Goal: Transaction & Acquisition: Purchase product/service

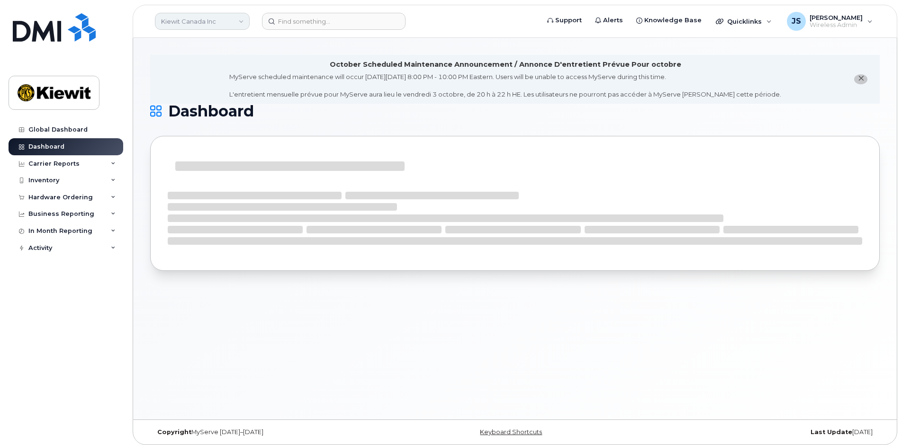
click at [233, 21] on link "Kiewit Canada Inc" at bounding box center [202, 21] width 95 height 17
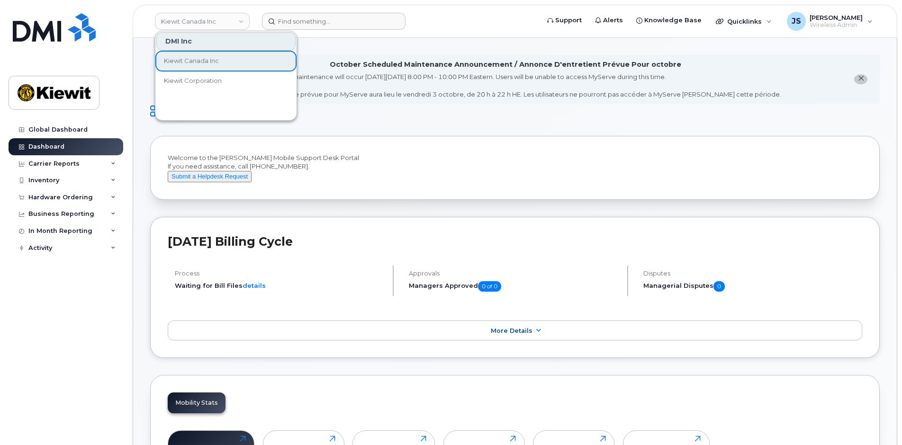
click at [533, 18] on form at bounding box center [397, 21] width 271 height 17
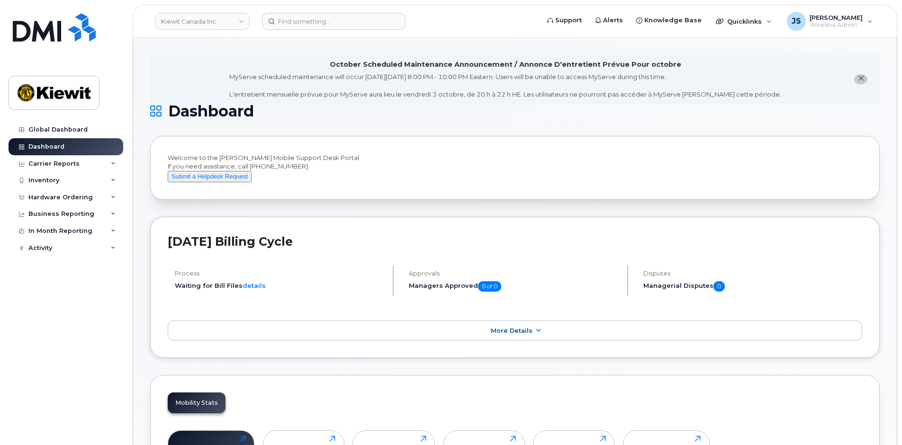
click at [124, 313] on div "Global Dashboard Dashboard Carrier Reports Monthly Billing Data Daily Data Pool…" at bounding box center [67, 276] width 117 height 310
click at [99, 194] on div "Hardware Ordering" at bounding box center [66, 197] width 115 height 17
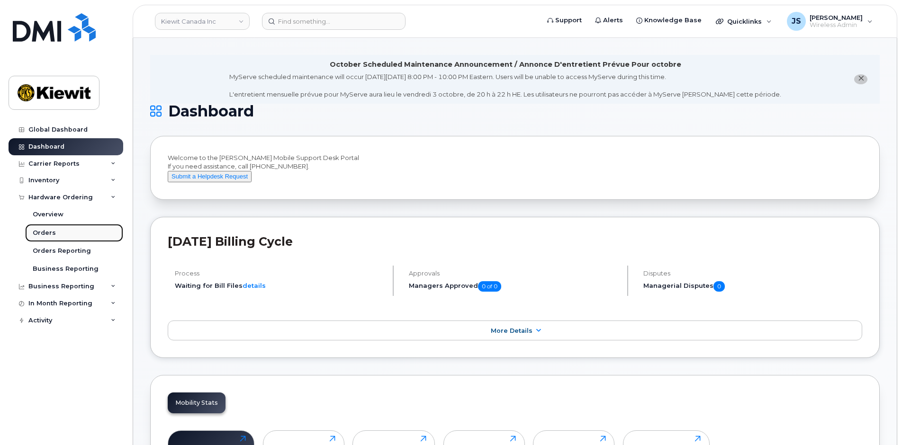
click at [49, 232] on div "Orders" at bounding box center [44, 233] width 23 height 9
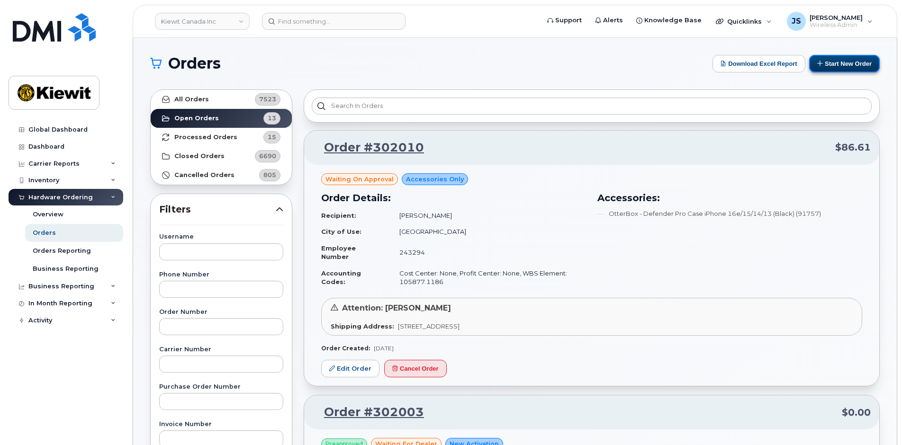
click at [848, 60] on button "Start New Order" at bounding box center [844, 64] width 71 height 18
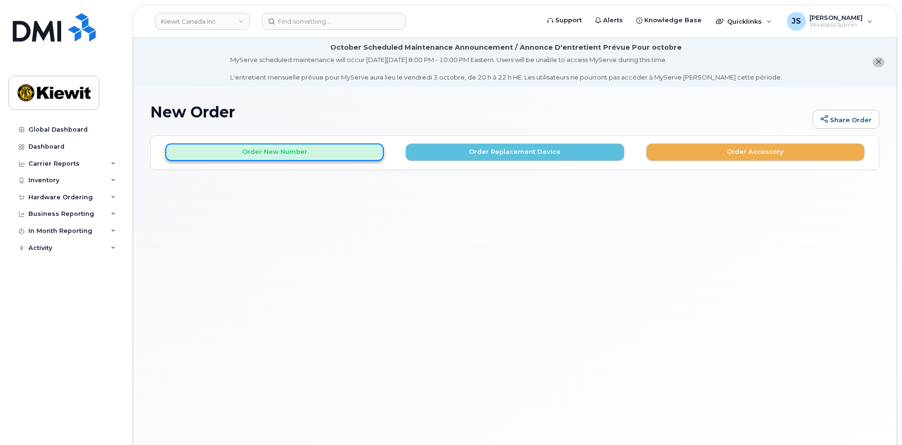
click at [328, 156] on button "Order New Number" at bounding box center [274, 153] width 218 height 18
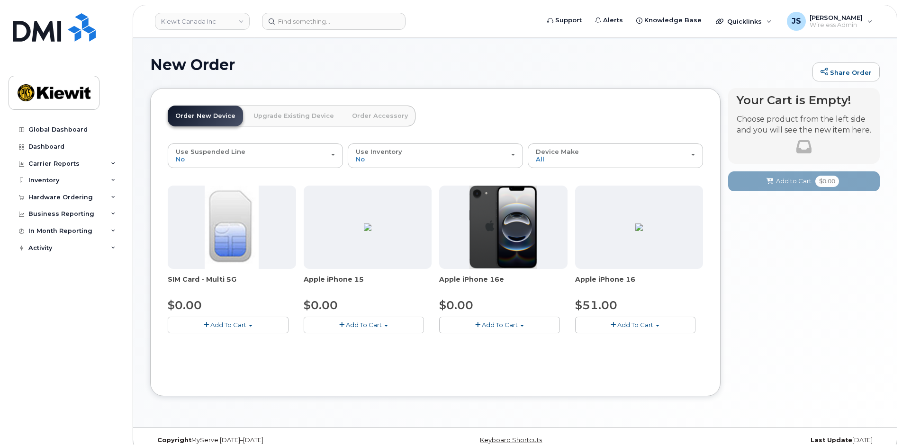
scroll to position [60, 0]
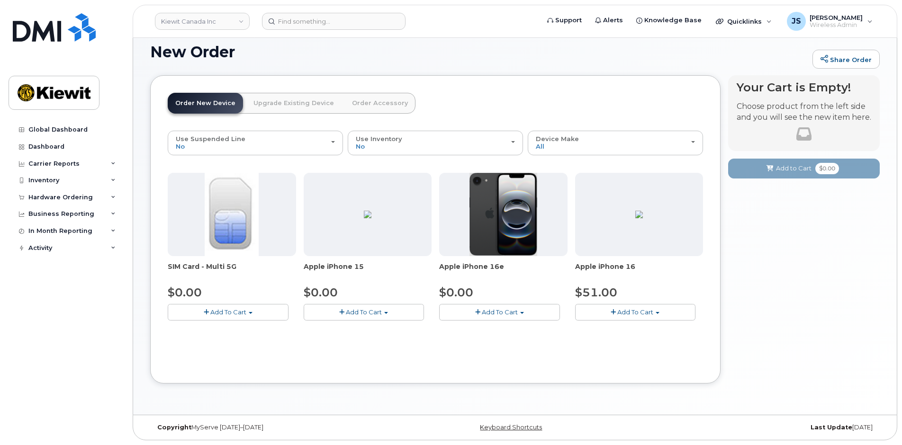
click at [504, 311] on span "Add To Cart" at bounding box center [500, 312] width 36 height 8
click at [503, 327] on link "$0.00 - 3 Year Activation (128GB)" at bounding box center [503, 330] width 122 height 12
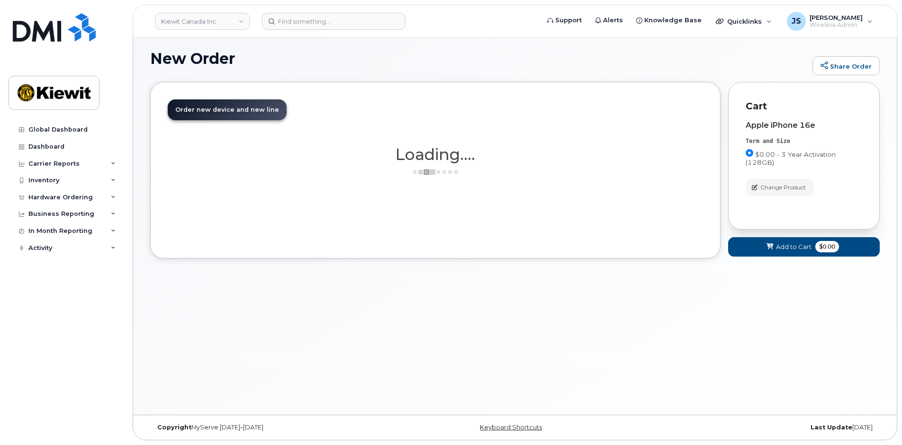
scroll to position [54, 0]
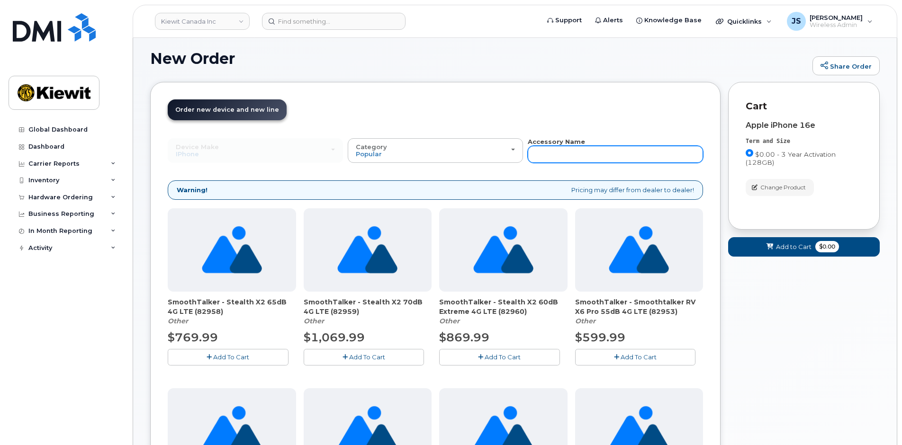
click at [565, 149] on input "text" at bounding box center [615, 154] width 175 height 17
type input "case"
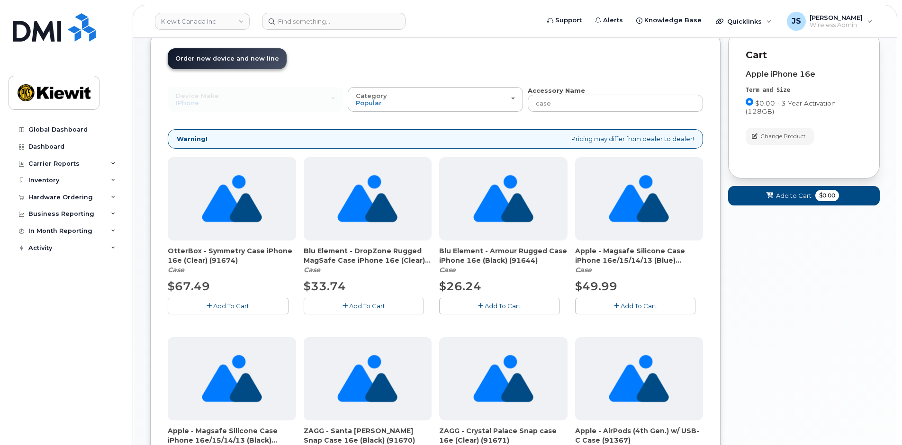
scroll to position [101, 0]
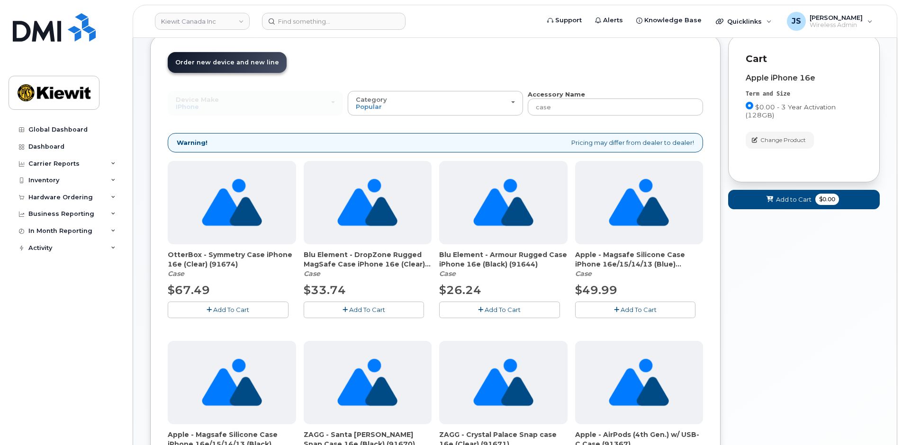
click at [233, 309] on span "Add To Cart" at bounding box center [231, 310] width 36 height 8
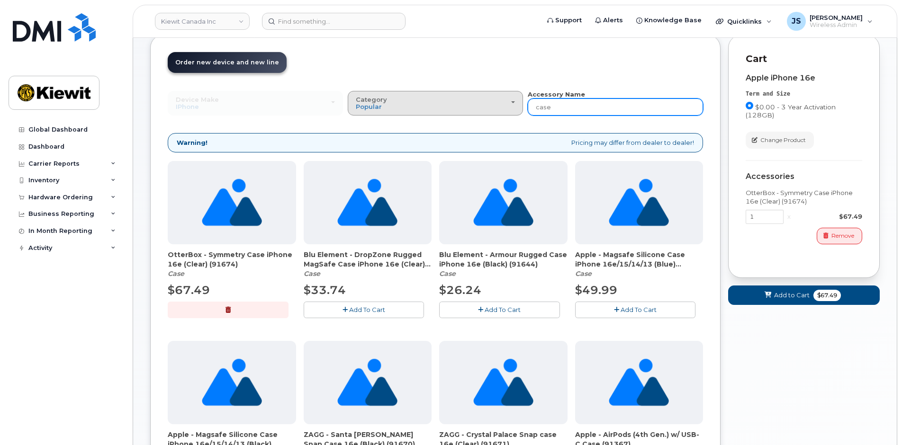
drag, startPoint x: 556, startPoint y: 109, endPoint x: 476, endPoint y: 109, distance: 80.1
click at [476, 109] on div "Device Make All Android Cell Phone HUB iPhone Modem Tablet All Android Cell Pho…" at bounding box center [435, 103] width 535 height 26
type input "charging"
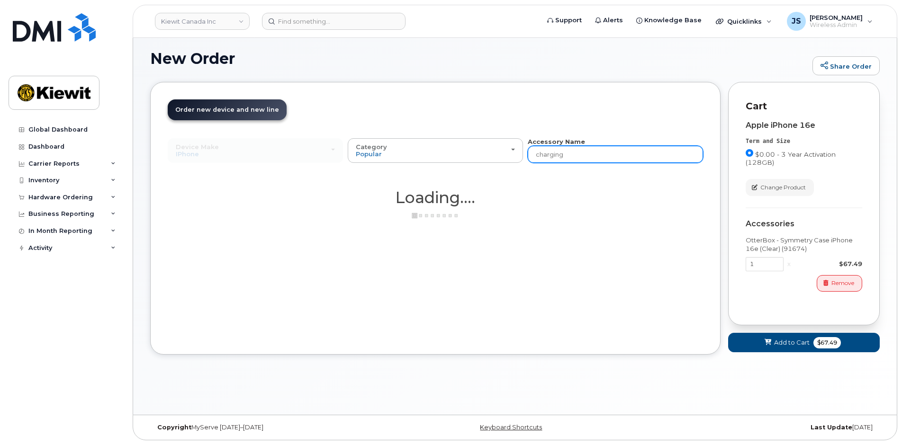
click at [577, 155] on input "charging" at bounding box center [615, 154] width 175 height 17
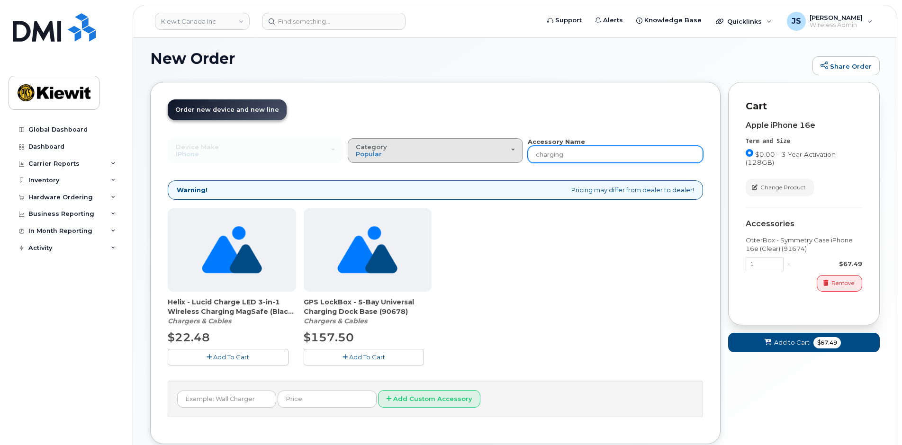
drag, startPoint x: 578, startPoint y: 154, endPoint x: 490, endPoint y: 147, distance: 88.4
click at [483, 150] on div "Device Make All Android Cell Phone HUB iPhone Modem Tablet All Android Cell Pho…" at bounding box center [435, 150] width 535 height 26
type input "n"
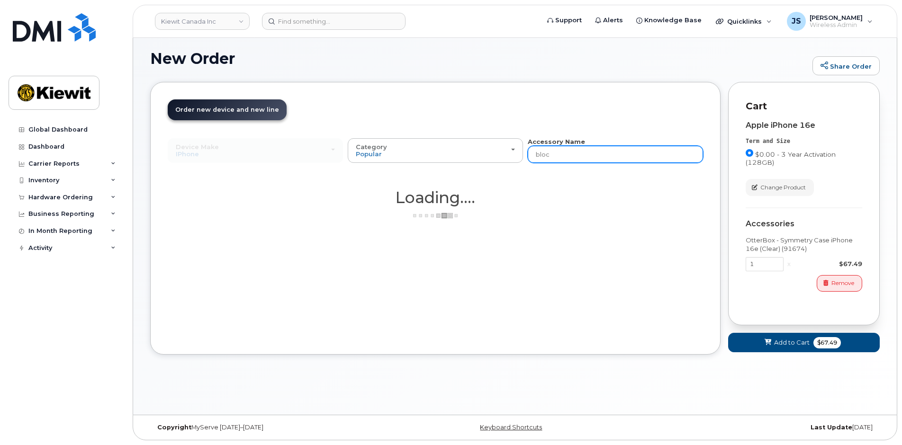
type input "block"
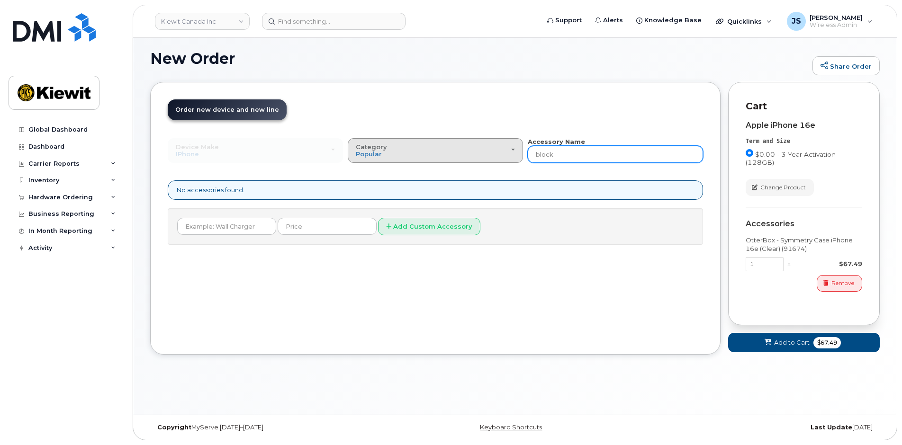
drag, startPoint x: 563, startPoint y: 158, endPoint x: 509, endPoint y: 152, distance: 54.8
click at [513, 153] on div "Device Make All Android Cell Phone HUB iPhone Modem Tablet All Android Cell Pho…" at bounding box center [435, 150] width 535 height 26
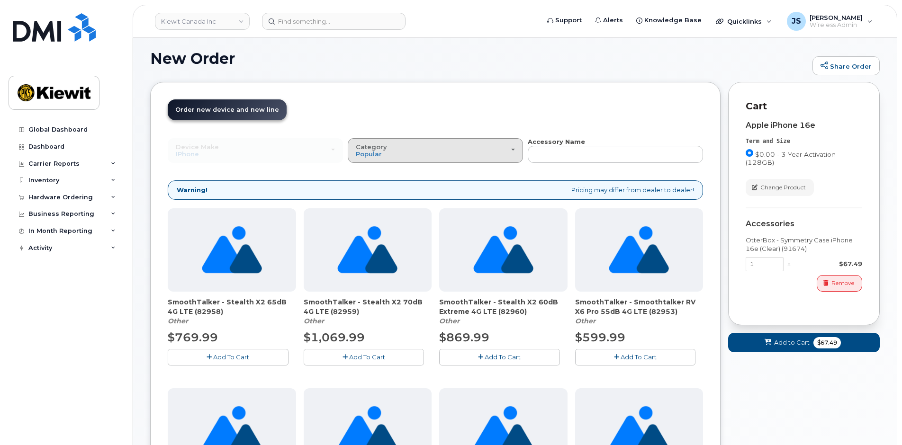
click at [513, 147] on div "Category Popular" at bounding box center [435, 151] width 159 height 15
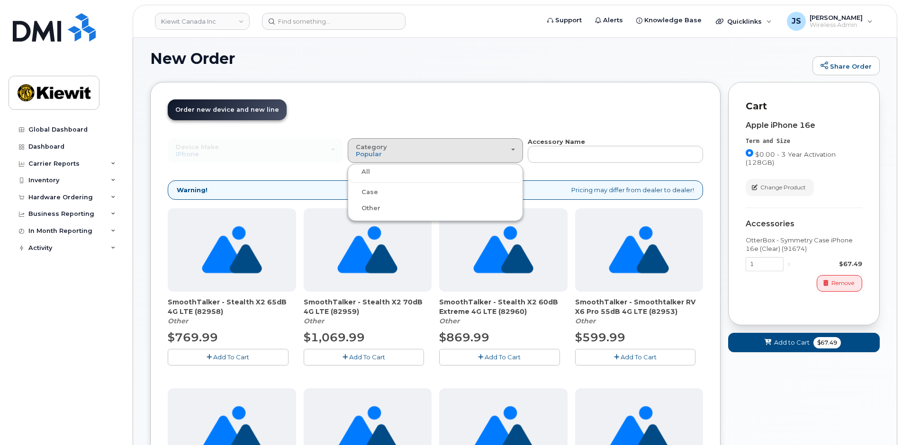
click at [387, 208] on div "Other" at bounding box center [435, 208] width 171 height 11
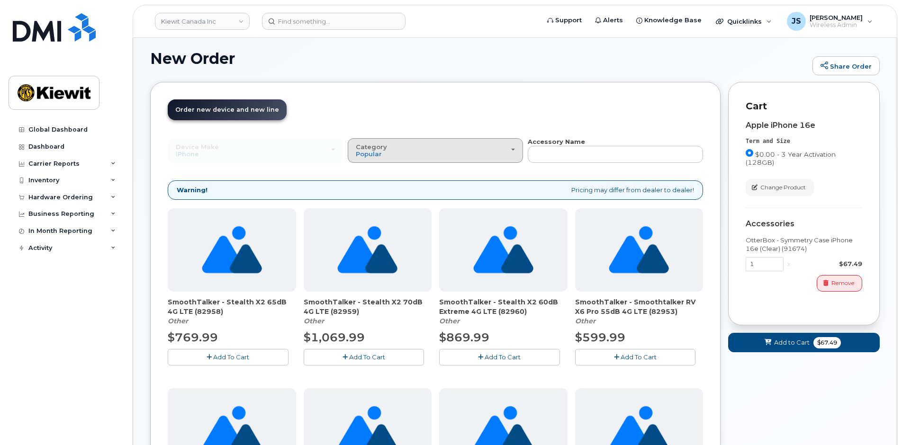
click at [455, 155] on div "Category Popular" at bounding box center [435, 151] width 159 height 15
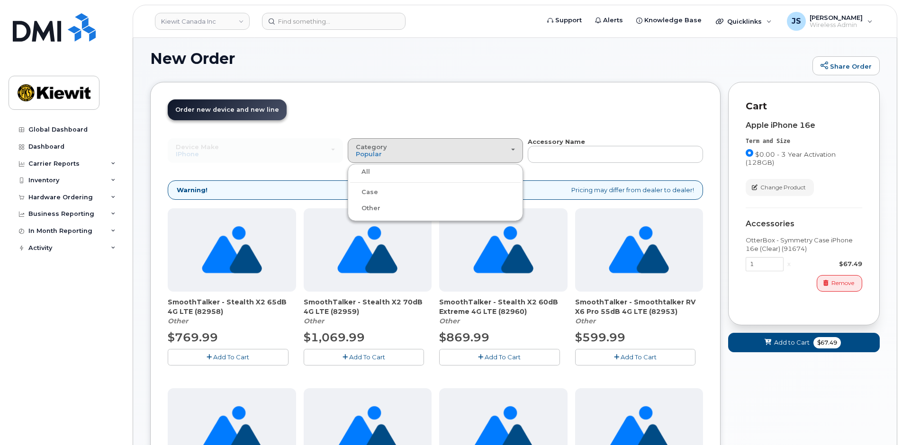
click at [372, 207] on label "Other" at bounding box center [365, 208] width 30 height 11
click at [0, 0] on input "Other" at bounding box center [0, 0] width 0 height 0
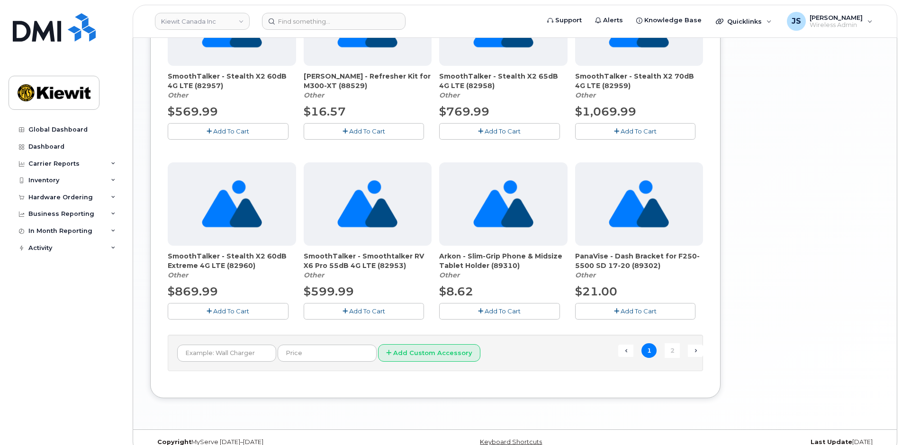
scroll to position [654, 0]
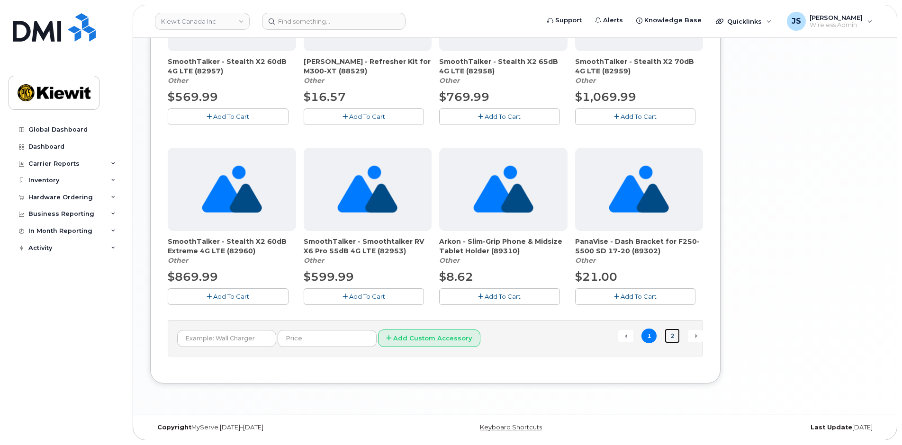
click at [674, 339] on link "2" at bounding box center [672, 336] width 15 height 15
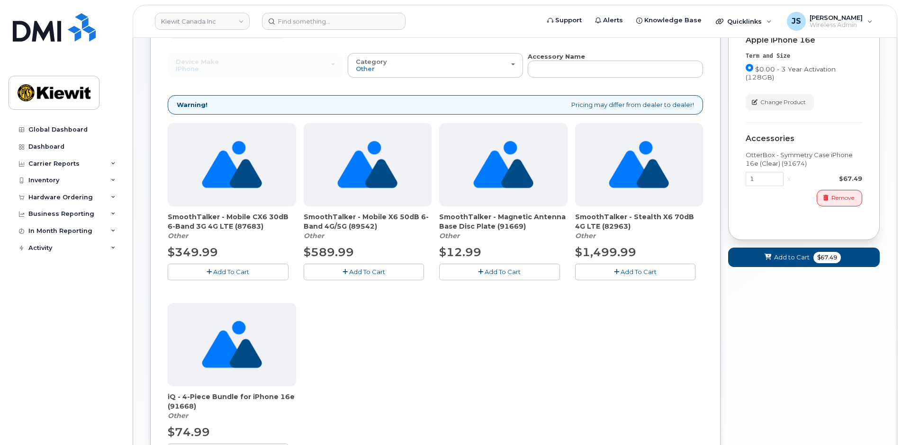
scroll to position [54, 0]
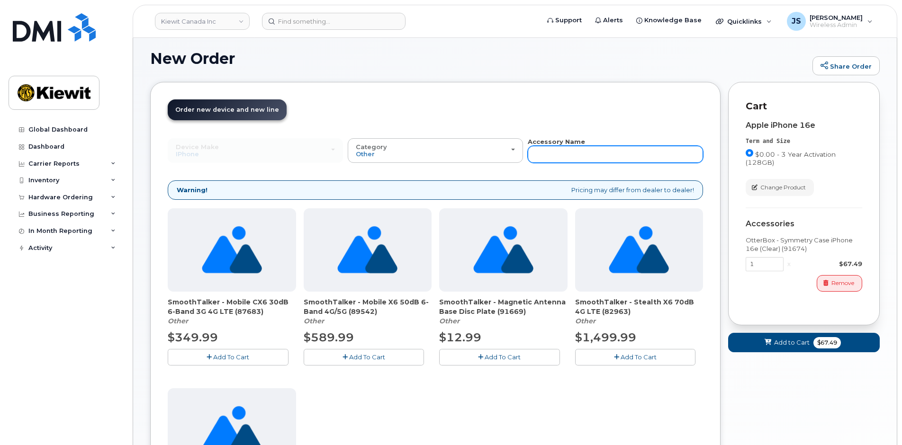
click at [562, 153] on input "text" at bounding box center [615, 154] width 175 height 17
type input "usb"
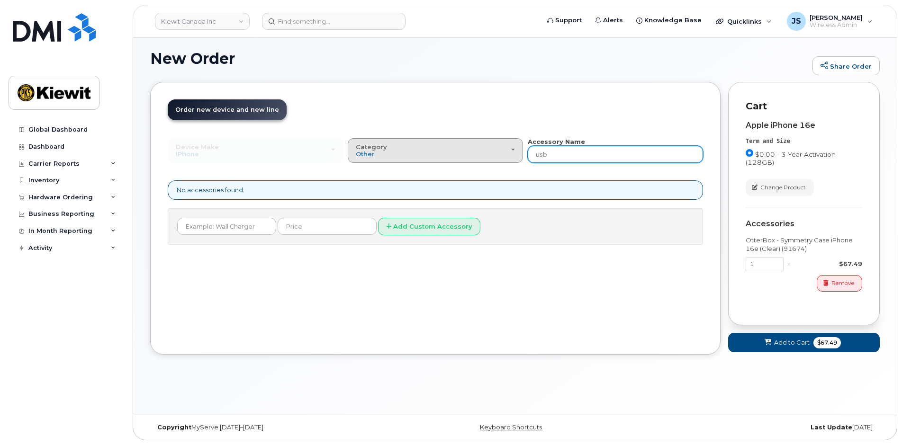
drag, startPoint x: 560, startPoint y: 155, endPoint x: 418, endPoint y: 155, distance: 142.1
click at [434, 155] on div "Device Make All Android Cell Phone HUB iPhone Modem Tablet All Android Cell Pho…" at bounding box center [435, 150] width 535 height 26
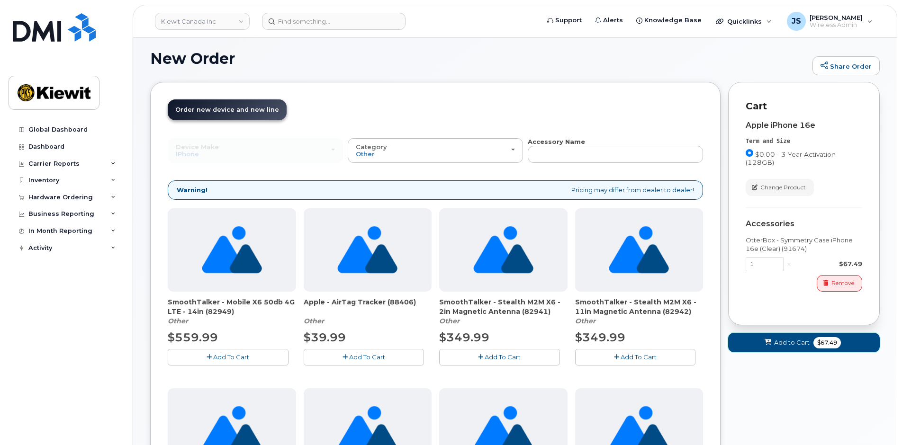
click at [793, 349] on button "Add to Cart $67.49" at bounding box center [804, 342] width 152 height 19
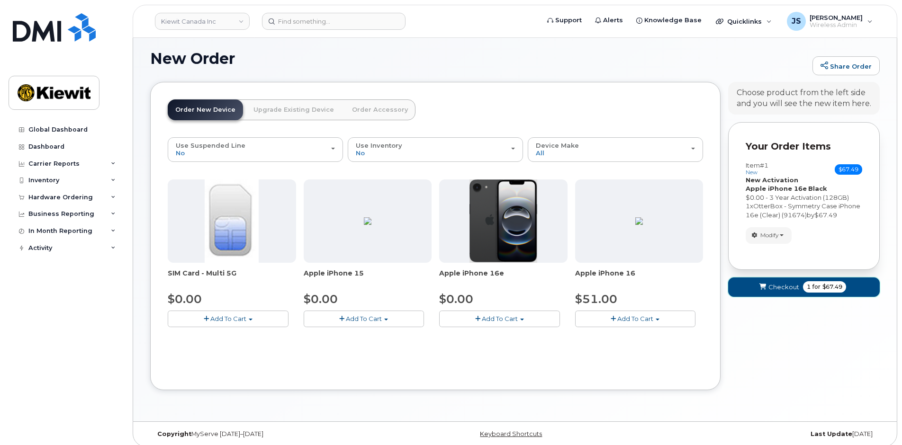
click at [787, 289] on span "Checkout" at bounding box center [783, 287] width 31 height 9
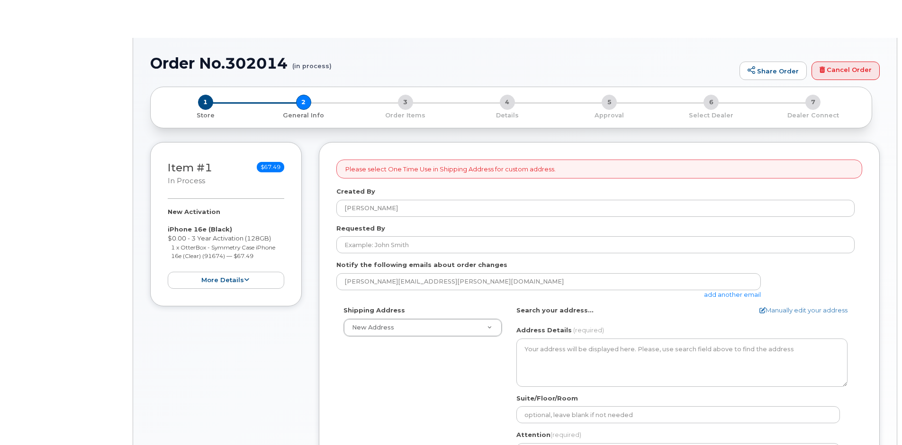
select select
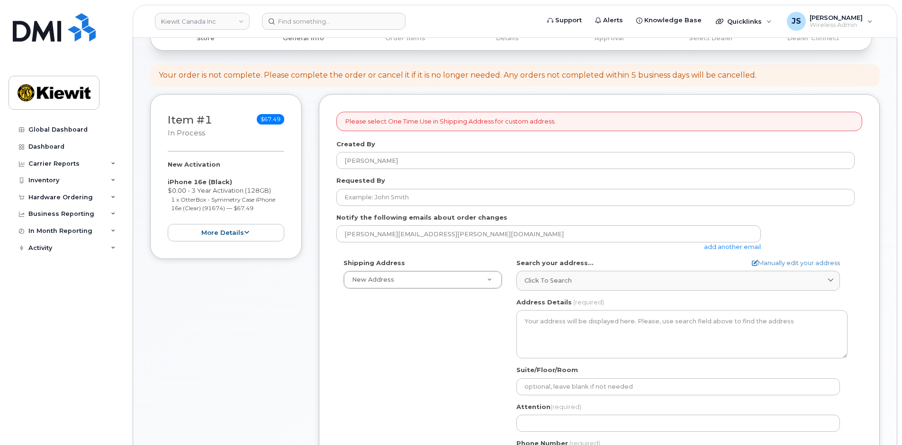
scroll to position [142, 0]
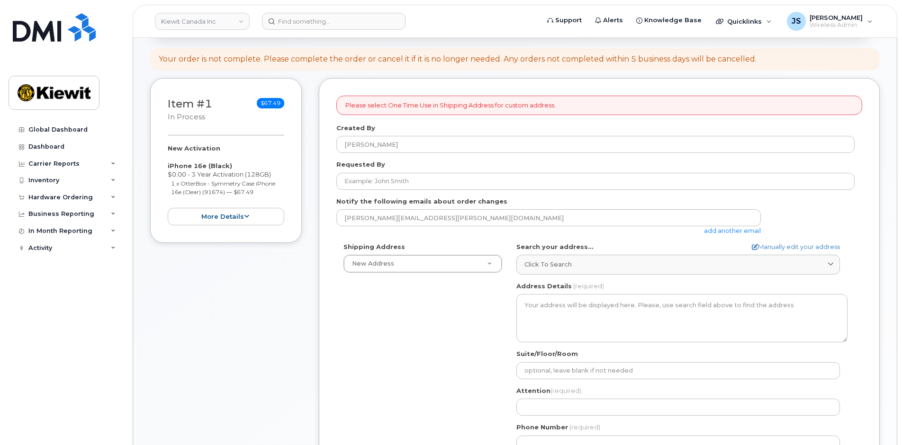
click at [720, 233] on link "add another email" at bounding box center [732, 231] width 57 height 8
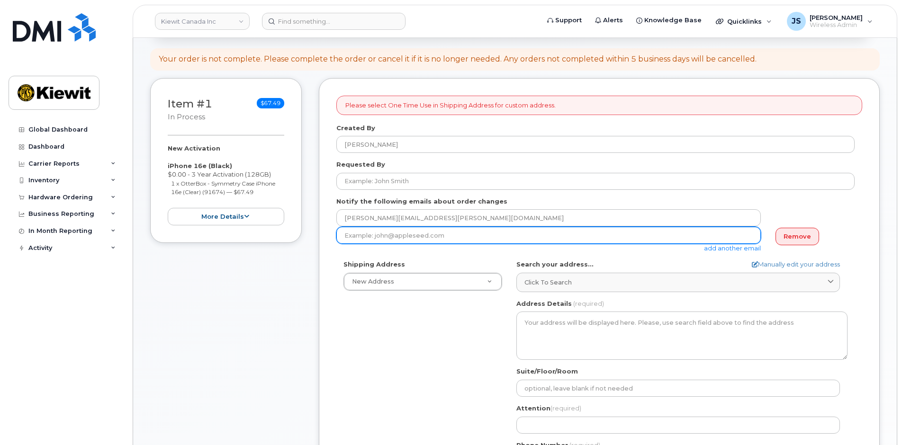
click at [415, 237] on input "email" at bounding box center [548, 235] width 425 height 17
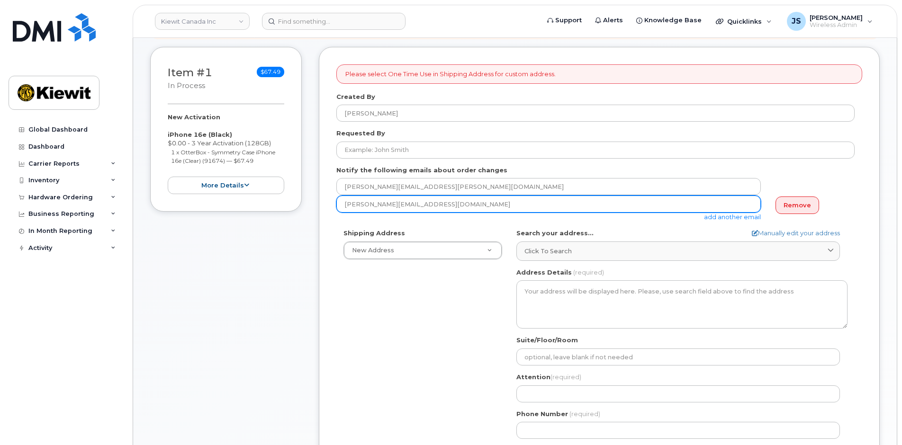
scroll to position [190, 0]
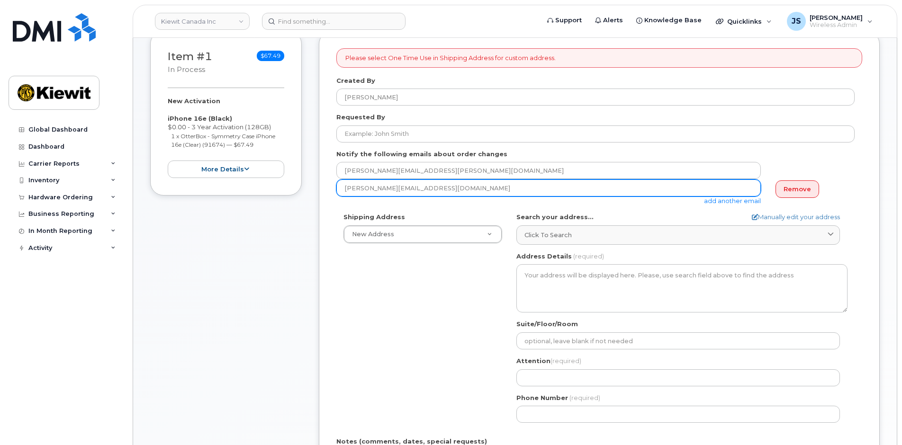
type input "Taylor.blagdon@kiewit.com"
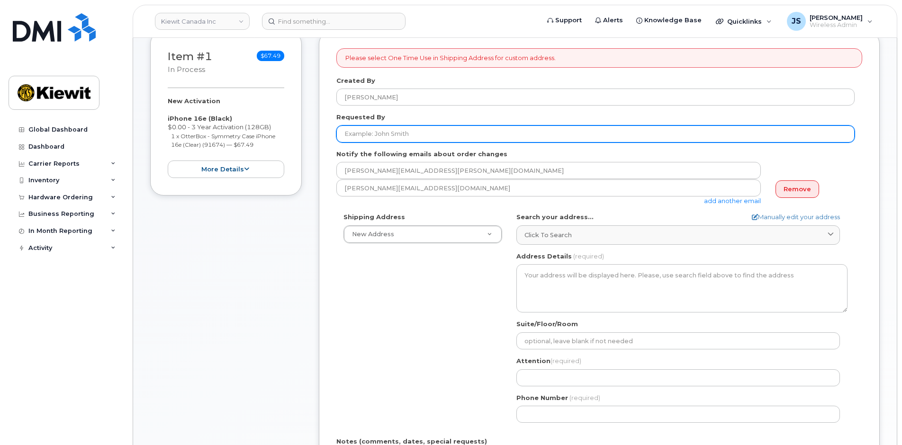
click at [452, 136] on input "Requested By" at bounding box center [595, 134] width 518 height 17
paste input "Martin.Cartier"
type input "Martin.Cartier"
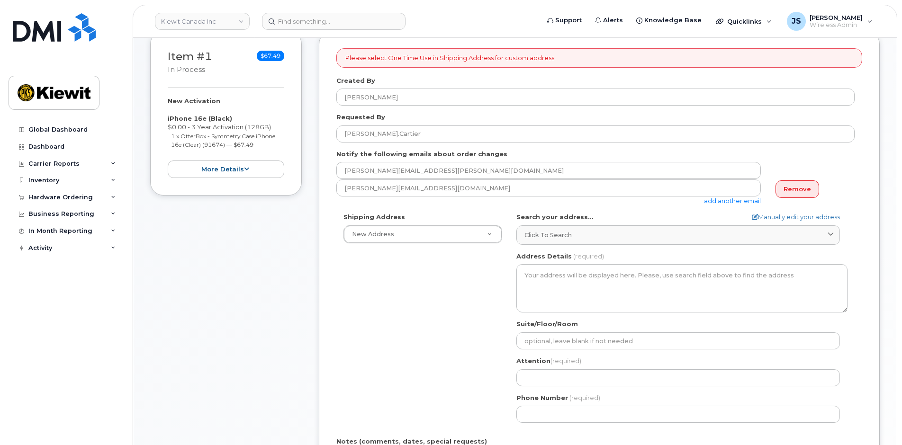
click at [293, 328] on div "Item #1 in process $67.49 New Activation iPhone 16e (Black) $0.00 - 3 Year Acti…" at bounding box center [226, 309] width 152 height 557
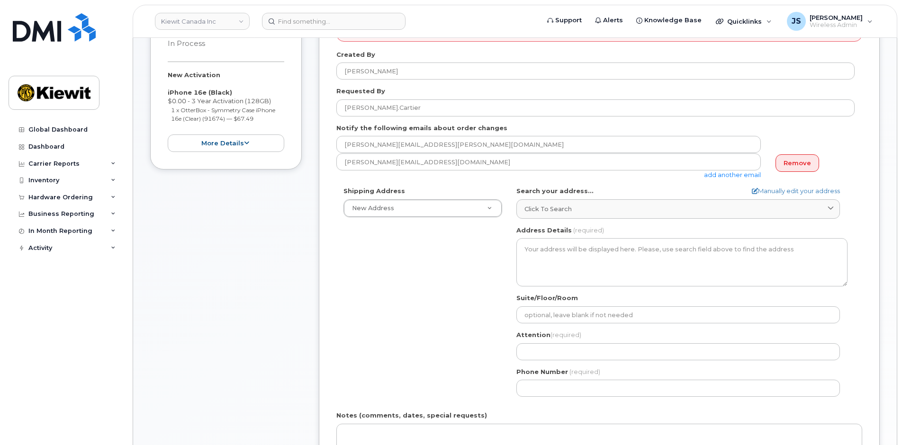
scroll to position [237, 0]
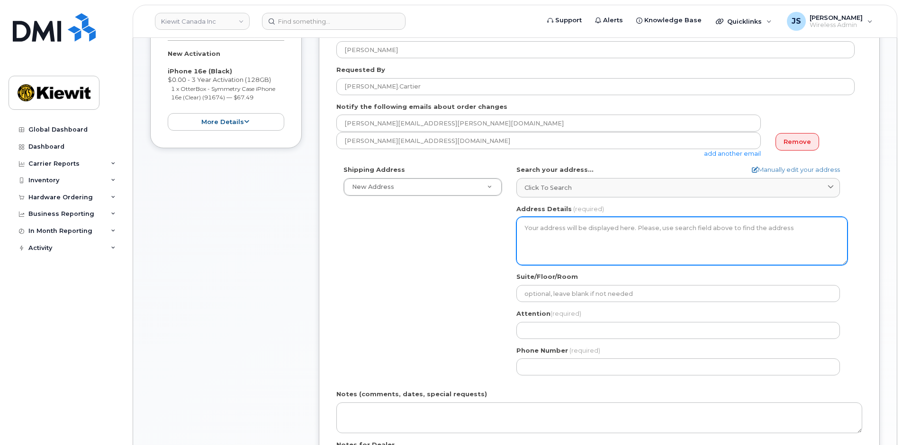
click at [619, 243] on textarea "Address Details" at bounding box center [681, 241] width 331 height 48
click at [589, 230] on textarea "Address Details" at bounding box center [681, 241] width 331 height 48
click at [601, 242] on textarea "Address Details" at bounding box center [681, 241] width 331 height 48
click at [574, 237] on textarea "Address Details" at bounding box center [681, 241] width 331 height 48
click at [572, 235] on textarea "Address Details" at bounding box center [681, 241] width 331 height 48
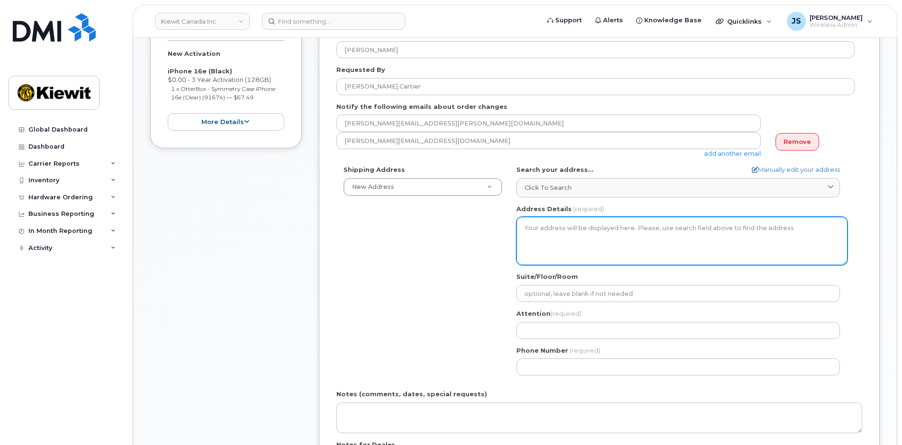
click at [572, 235] on textarea "Address Details" at bounding box center [681, 241] width 331 height 48
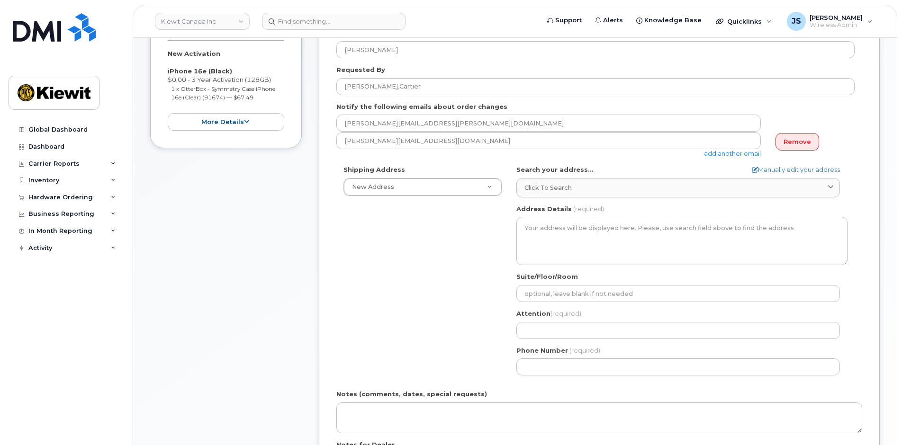
click at [365, 244] on div "Shipping Address New Address New Address 10333 Southport Road SW Beaver Marine …" at bounding box center [595, 273] width 518 height 217
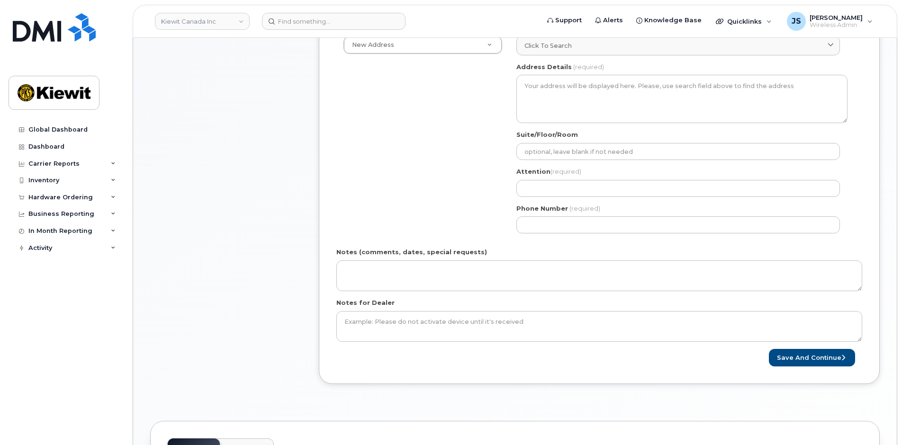
scroll to position [332, 0]
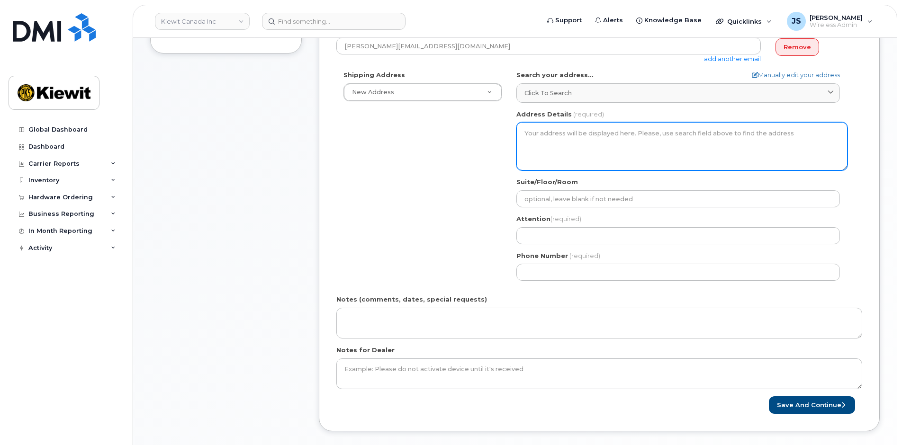
click at [572, 153] on textarea "Address Details" at bounding box center [681, 146] width 331 height 48
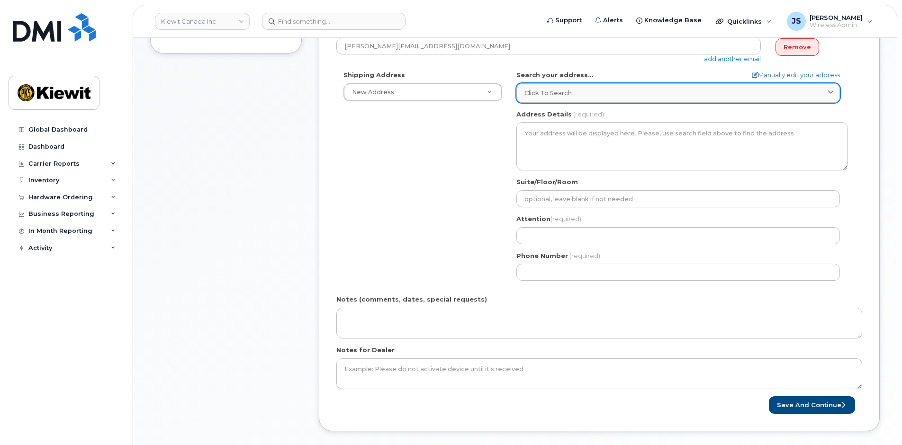
click at [518, 94] on link "Click to search" at bounding box center [678, 92] width 324 height 19
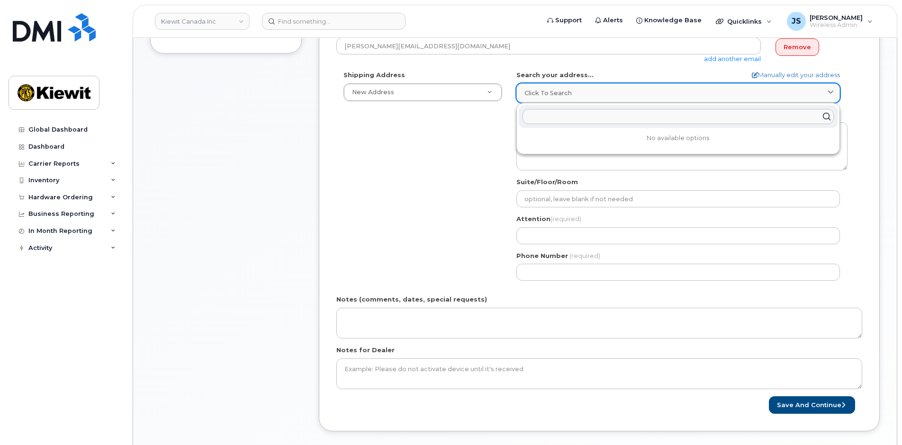
paste input "3777 Rue Dollard Desjardins, Montréal, QC H1B 5W9"
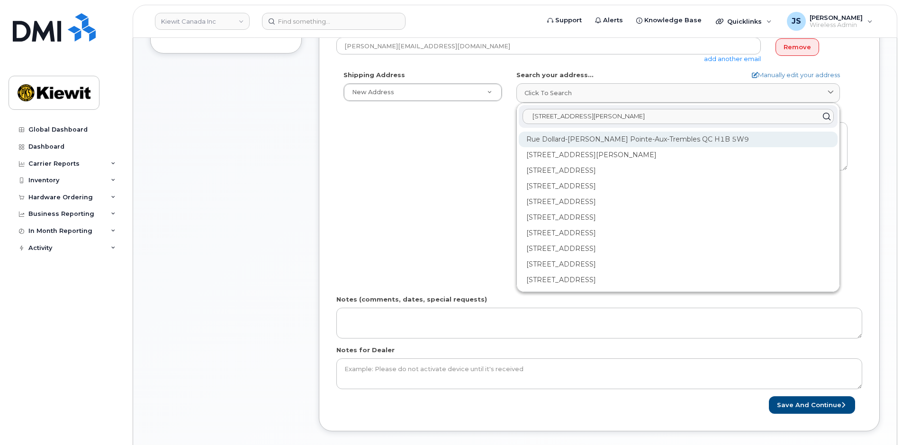
type input "3777 Rue Dollard Desjardins, Montréal, QC H1B 5W9"
click at [552, 138] on div "Rue Dollard-Desjardins Pointe-Aux-Trembles QC H1B 5W9" at bounding box center [678, 140] width 319 height 16
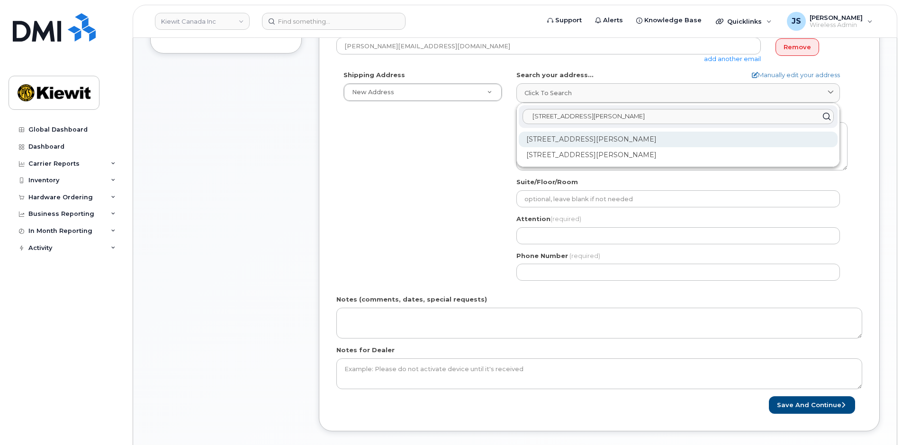
click at [605, 140] on div "3777 Rue Dollard-Desjardins Pointe-Aux-Trembles QC H1B 5W9" at bounding box center [678, 140] width 319 height 16
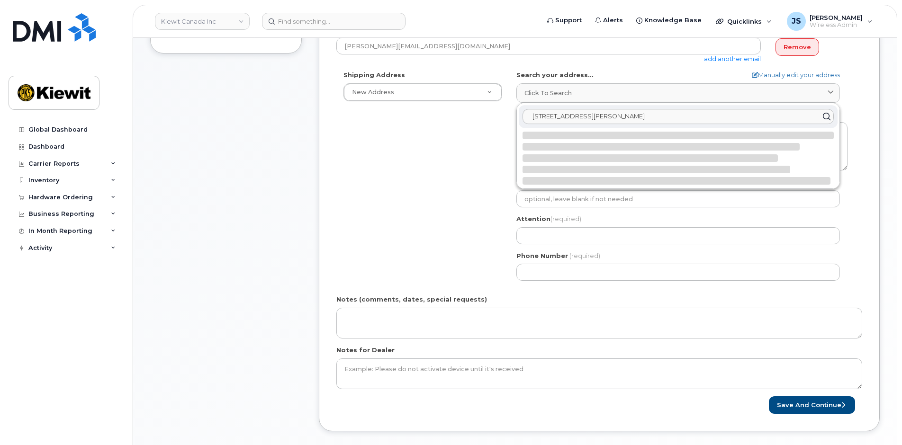
select select
type textarea "3777 Rue Dollard-Desjardins POINTE-AUX-TREMBLES QC H1B 5W9 CANADA"
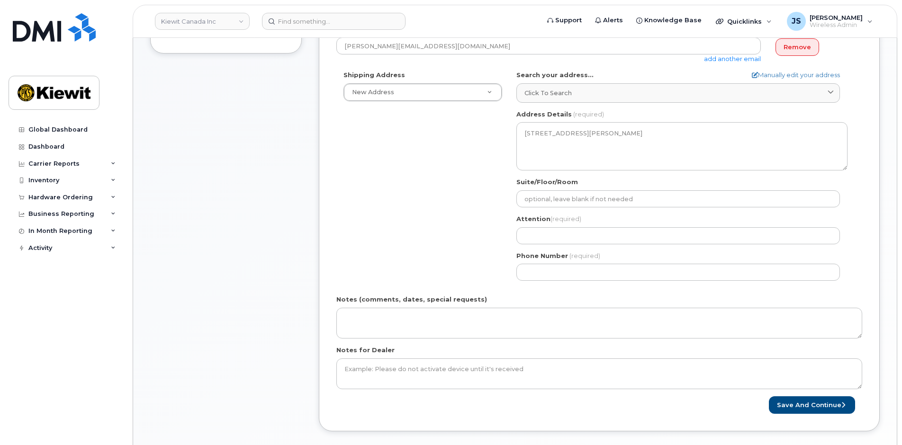
click at [427, 169] on div "Shipping Address New Address New Address 10333 Southport Road SW Beaver Marine …" at bounding box center [595, 179] width 518 height 217
click at [427, 218] on div "Shipping Address New Address New Address 10333 Southport Road SW Beaver Marine …" at bounding box center [595, 179] width 518 height 217
click at [473, 191] on div "Shipping Address New Address New Address 10333 Southport Road SW Beaver Marine …" at bounding box center [595, 179] width 518 height 217
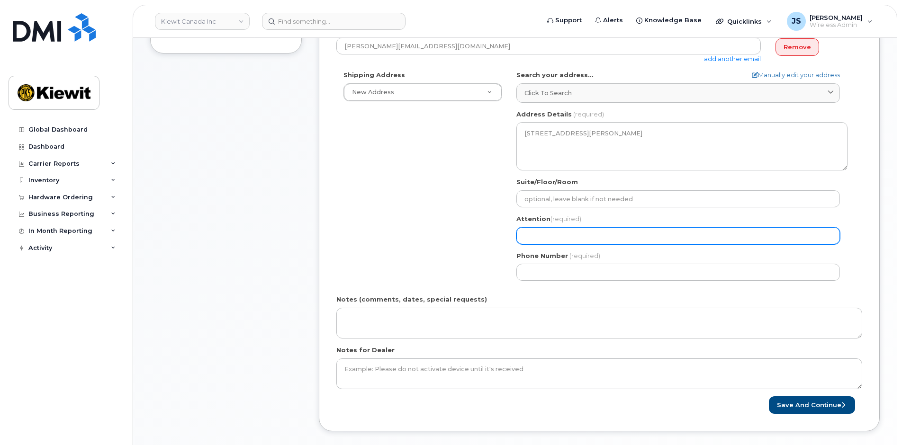
click at [559, 234] on input "Attention (required)" at bounding box center [678, 235] width 324 height 17
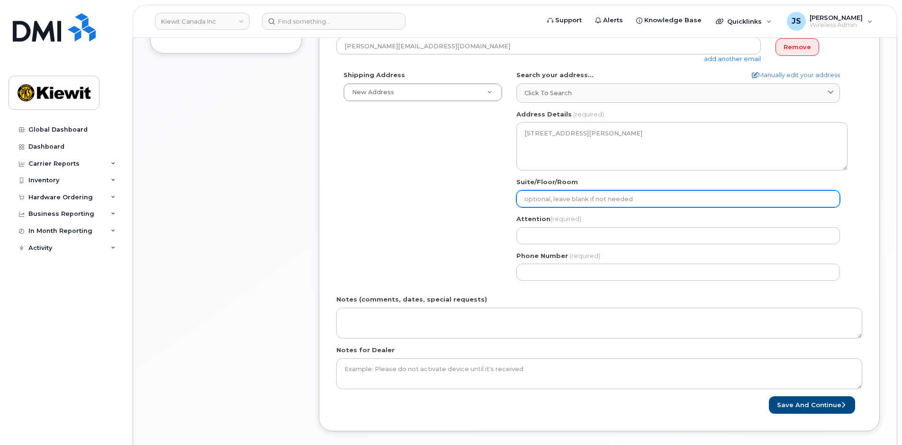
click at [630, 201] on input "Suite/Floor/Room" at bounding box center [678, 198] width 324 height 17
paste input "[PERSON_NAME].Cartier"
select select
type input "[PERSON_NAME].Cartier"
select select
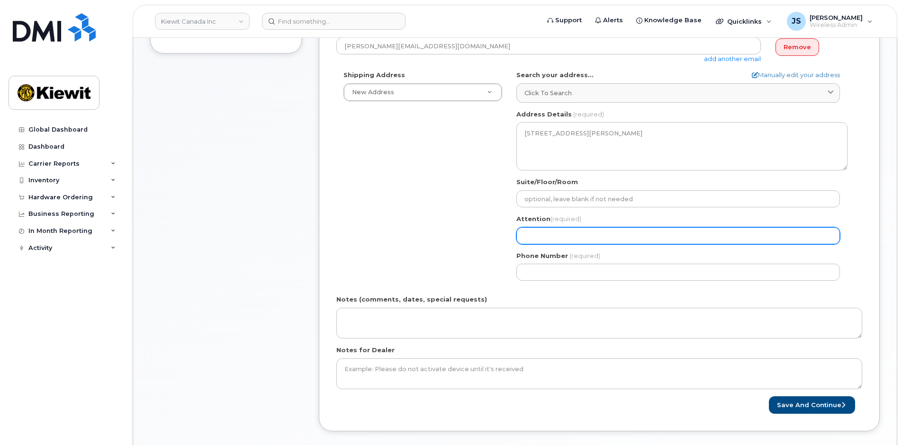
click at [575, 231] on input "Attention (required)" at bounding box center [678, 235] width 324 height 17
paste input "[PERSON_NAME].Cartier"
select select
type input "[PERSON_NAME].Cartier"
select select
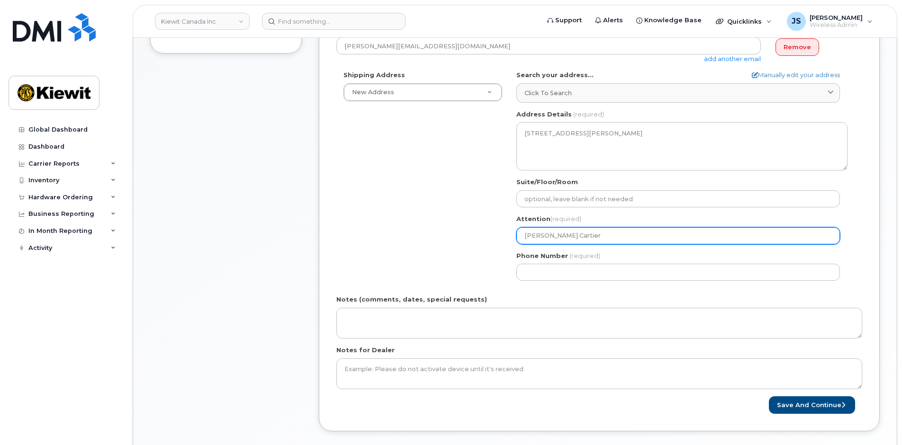
type input "Martin.Cartier a"
select select
type input "Martin.Cartier an"
select select
click at [628, 238] on input "Martin.Cartier and" at bounding box center [678, 235] width 324 height 17
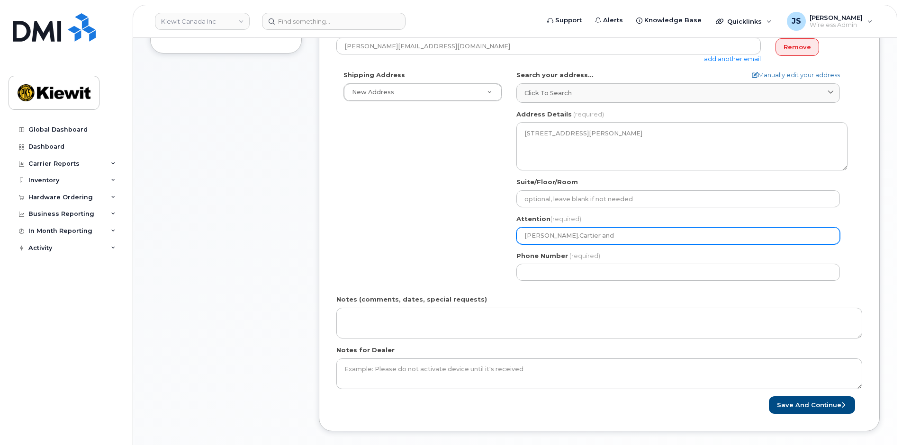
paste input "Dario.Santoyobar"
type input "Martin.Cartier and Dario.Santoyobar"
select select
type input "Martin.Cartier and DarioSantoyobar"
select select
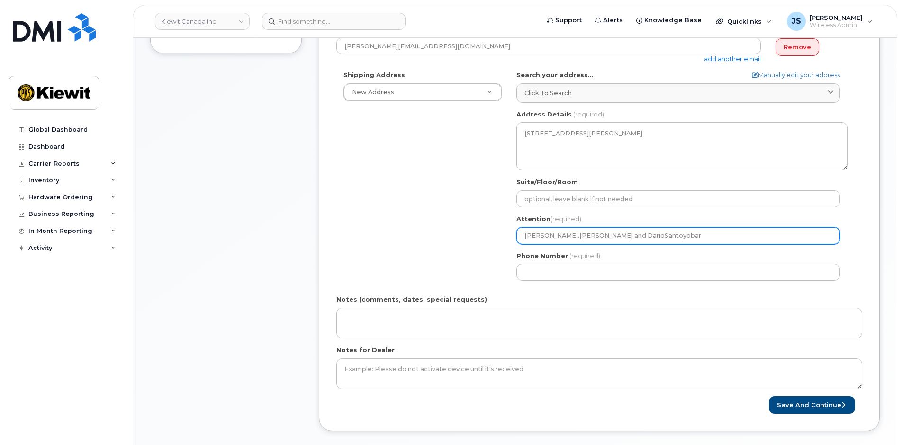
type input "Martin.Cartier and Dario Santoyobar"
select select
type input "Martin.Cartier and Dario Santoyoba"
select select
type input "Martin.Cartier and Dario Santoyob"
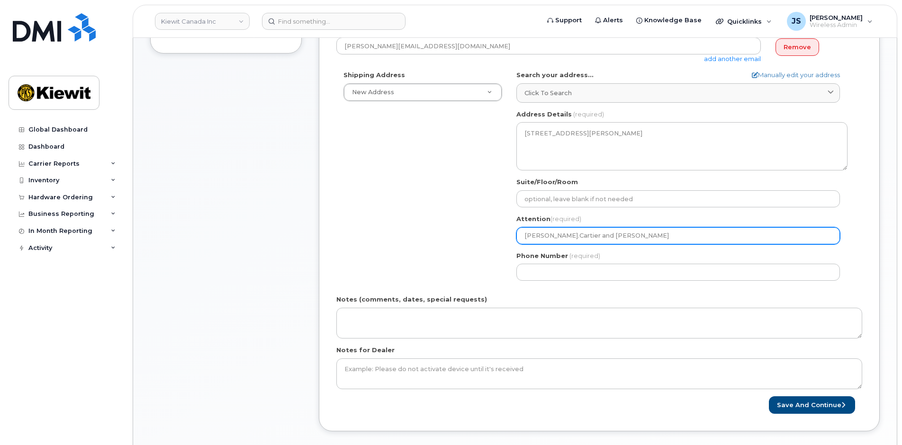
select select
type input "Martin.Cartier and Dario Santoyo"
select select
type input "Martin.Cartier and Dario Santoyo B"
select select
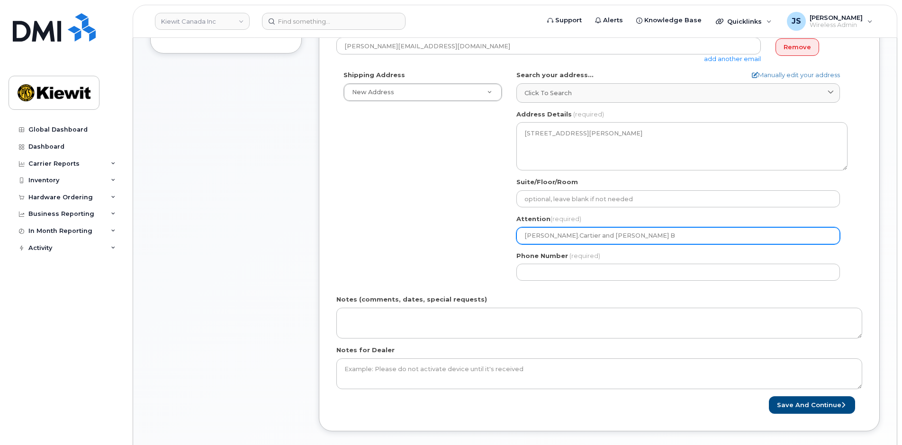
type input "Martin.Cartier and Dario Santoyo Ba"
select select
type input "Martin.Cartier and Dario Santoyo B"
select select
type input "Martin.Cartier and Dario Santoyo"
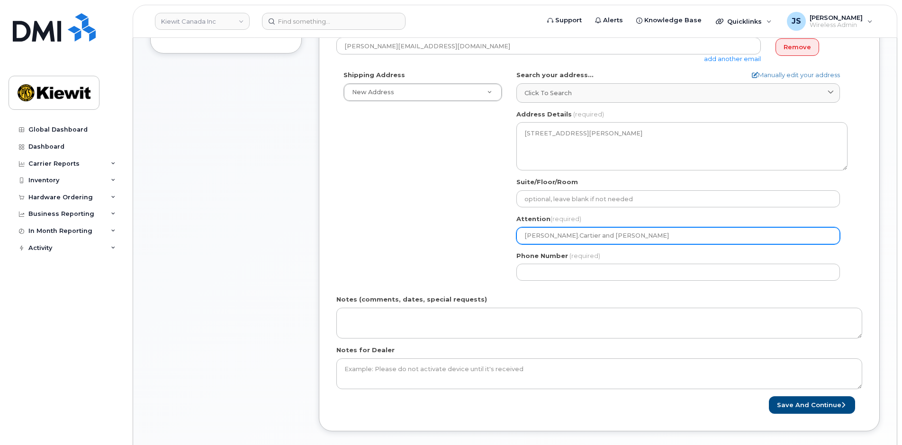
select select
type input "Martin.Cartier and Dario SantoyoB"
select select
type input "Martin.Cartier and Dario SantoyoBA"
select select
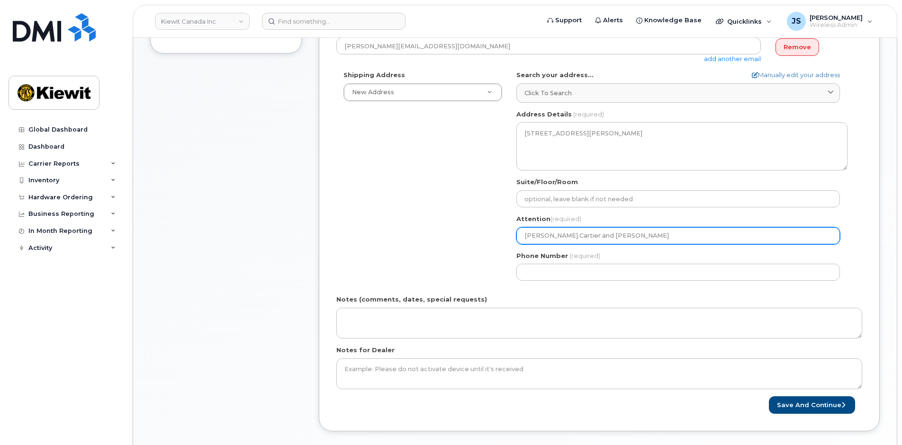
type input "Martin.Cartier and Dario SantoyoBAT"
select select
type input "Martin.Cartier and Dario SantoyoBA"
select select
type input "Martin.Cartier and Dario SantoyoB"
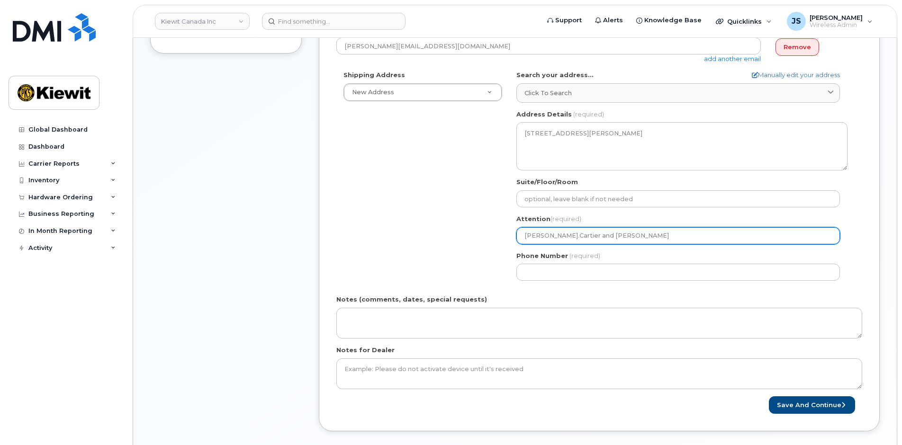
select select
type input "Martin.Cartier and Dario SantoyoBa"
select select
type input "Martin.Cartier and Dario SantoyoBar"
select select
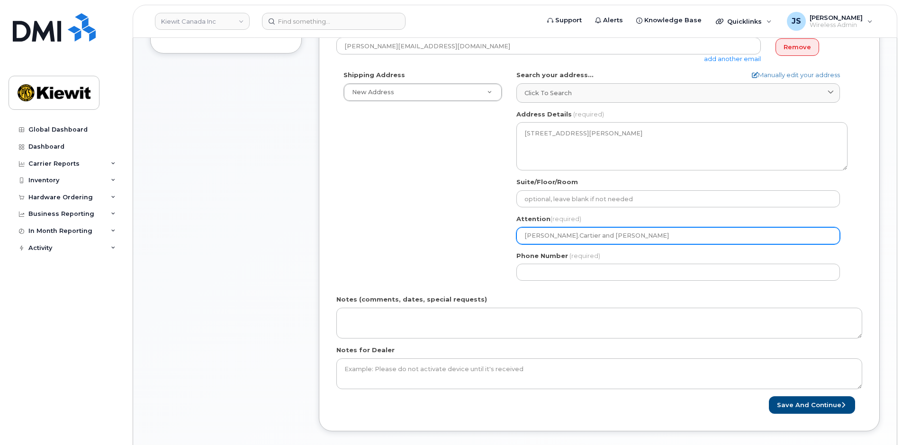
type input "MartinCartier and Dario SantoyoBar"
select select
type input "Martin.Cartier and Dario SantoyoBar"
select select
type input "Martin.Cartier and DarioSantoyoBar"
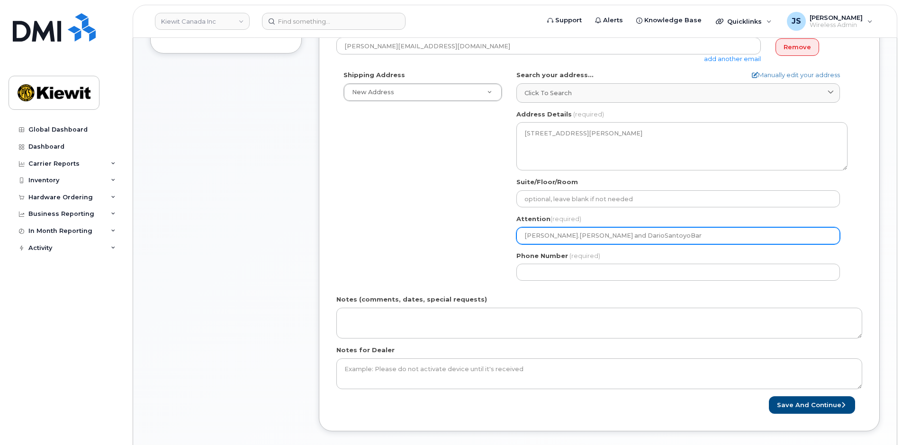
select select
type input "[PERSON_NAME].Cartier and [PERSON_NAME].SantoyoBar"
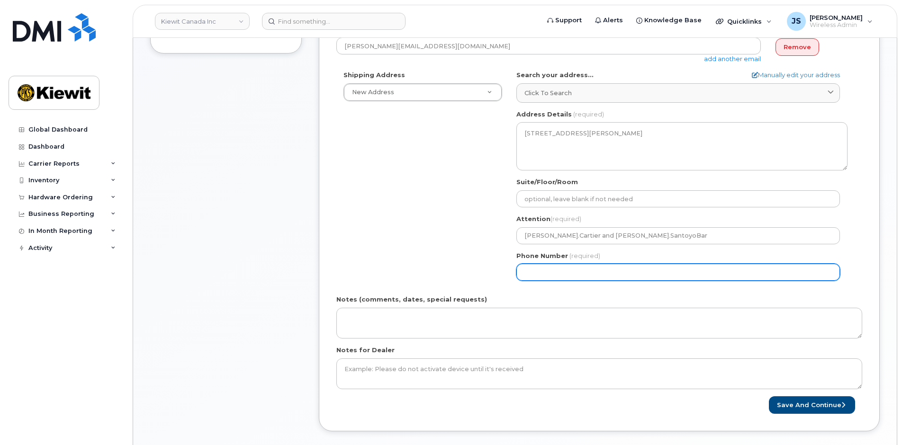
click at [368, 233] on div "Shipping Address New Address New Address 10333 Southport Road SW Beaver Marine …" at bounding box center [595, 179] width 518 height 217
click at [557, 266] on input "Phone Number" at bounding box center [678, 272] width 324 height 17
paste input "4388797688"
select select
type input "4388797688"
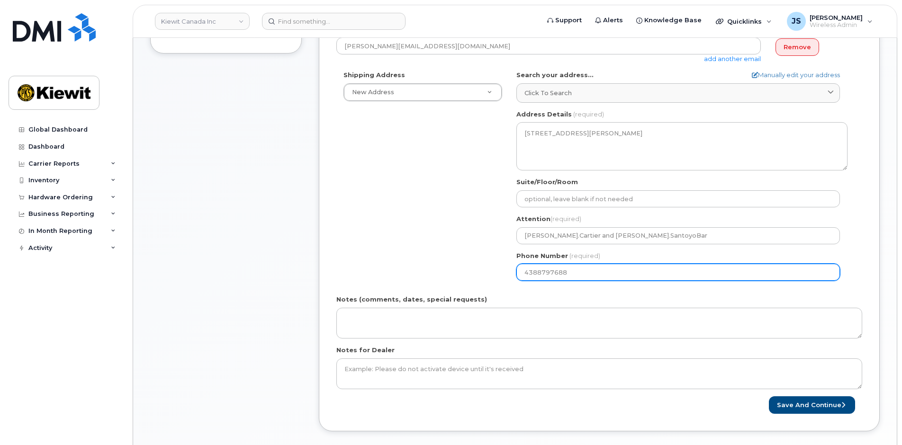
click at [388, 226] on div "Shipping Address New Address New Address 10333 Southport Road SW Beaver Marine …" at bounding box center [595, 179] width 518 height 217
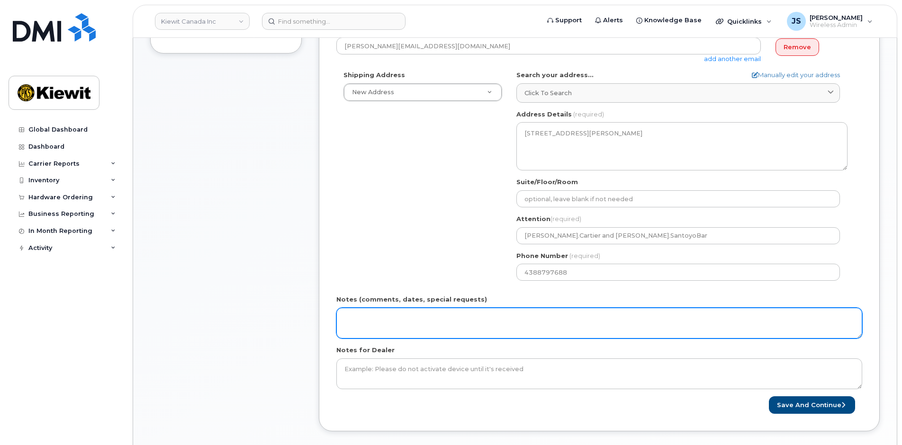
click at [402, 324] on textarea "Notes (comments, dates, special requests)" at bounding box center [599, 323] width 526 height 31
paste textarea "Please ship ASAP"
type textarea "Please ship ASAP"
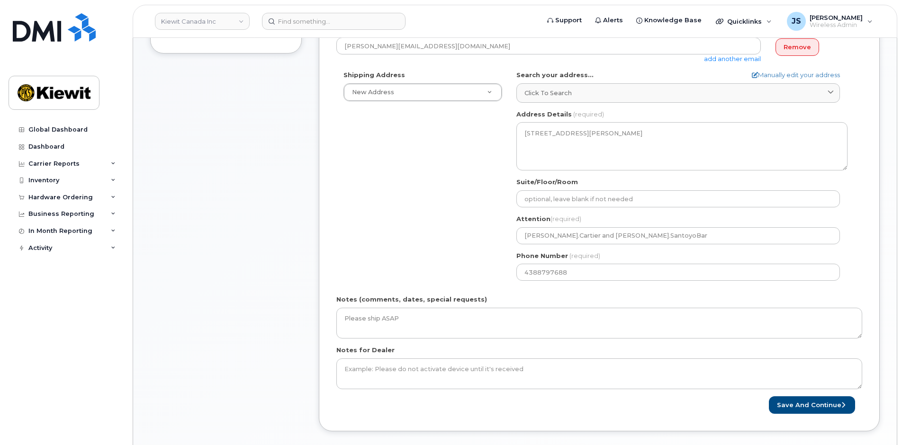
click at [217, 322] on div "Item #1 in process $67.49 New Activation iPhone 16e (Black) $0.00 - 3 Year Acti…" at bounding box center [226, 167] width 152 height 557
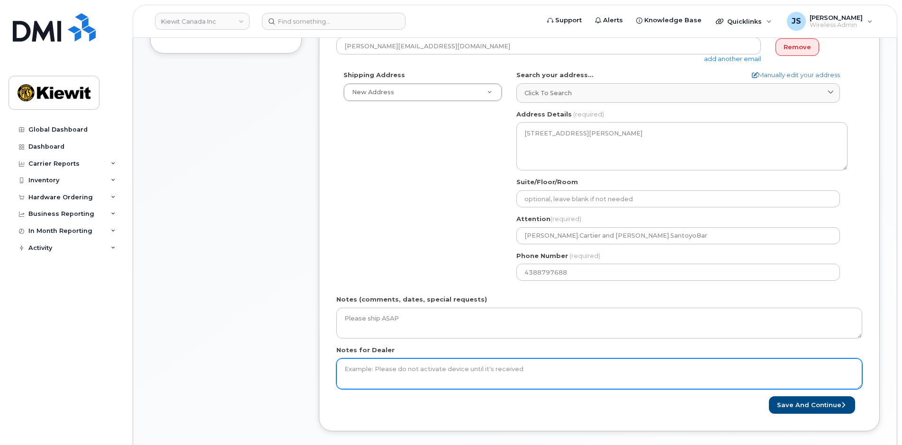
click at [370, 364] on textarea "Notes for Dealer" at bounding box center [599, 374] width 526 height 31
paste textarea "Please ship ASAP"
type textarea "Please ship ASAP"
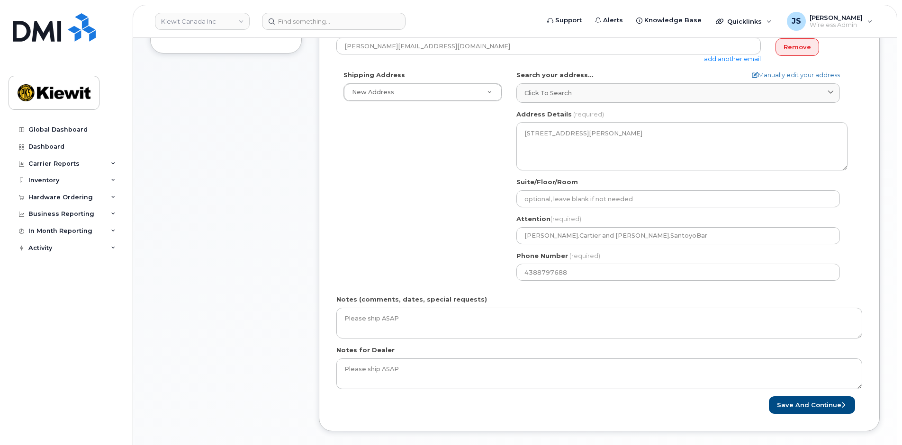
click at [279, 347] on div "Item #1 in process $67.49 New Activation iPhone 16e (Black) $0.00 - 3 Year Acti…" at bounding box center [226, 167] width 152 height 557
click at [809, 402] on button "Save and Continue" at bounding box center [812, 406] width 86 height 18
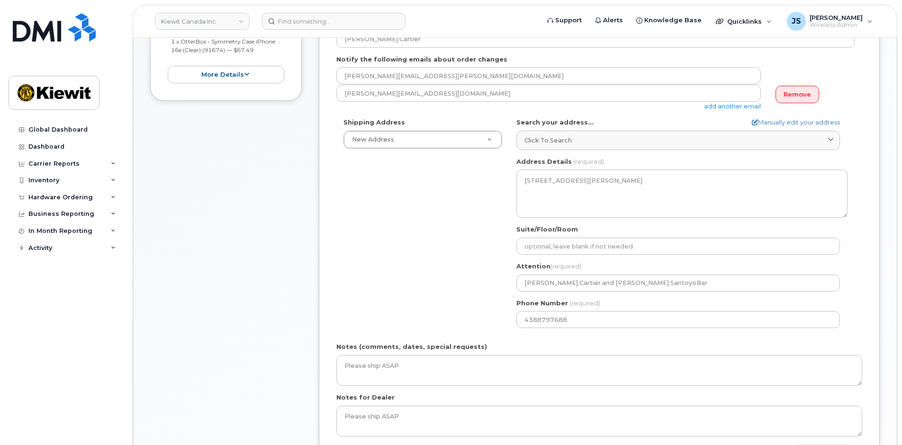
scroll to position [95, 0]
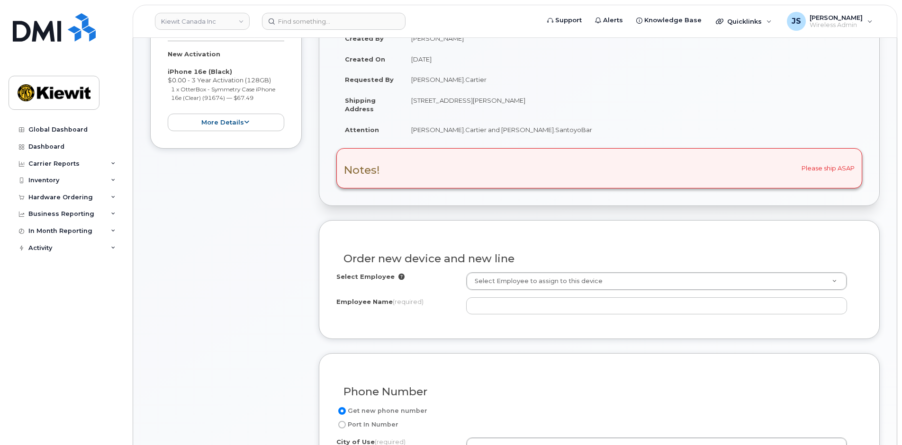
scroll to position [237, 0]
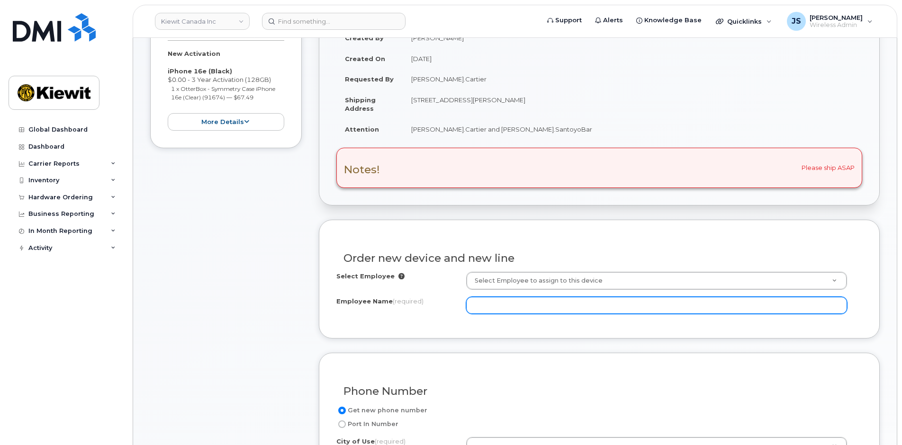
click at [486, 307] on input "Employee Name (required)" at bounding box center [656, 305] width 381 height 17
click at [499, 311] on input "Employee Name (required)" at bounding box center [656, 305] width 381 height 17
paste input "Dario.Santoyobarbosa"
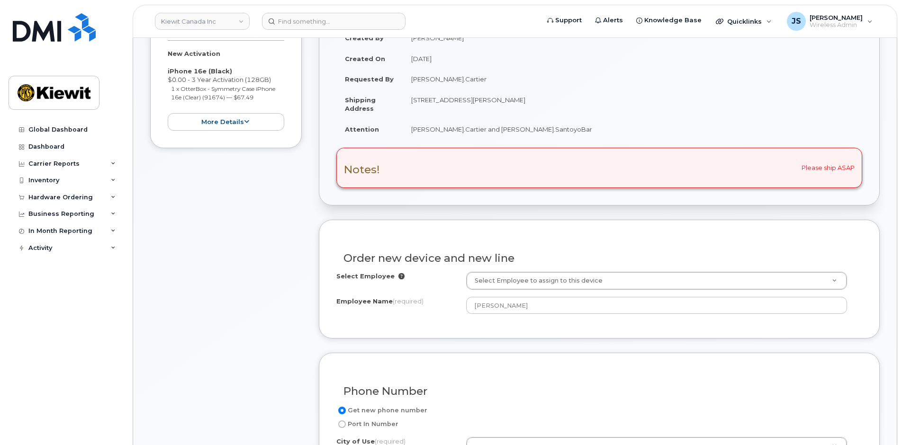
click at [262, 268] on div "Item #1 in process $67.49 New Activation iPhone 16e (Black) $0.00 - 3 Year Acti…" at bounding box center [226, 429] width 152 height 892
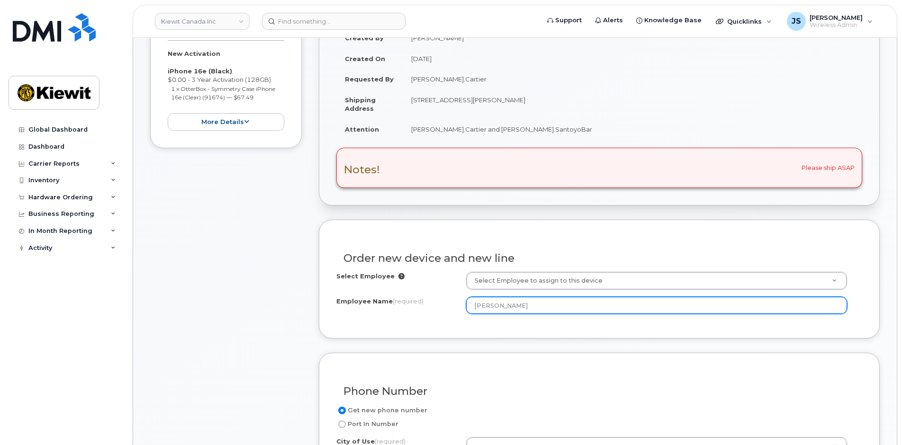
click at [474, 305] on input "[PERSON_NAME]" at bounding box center [656, 305] width 381 height 17
type input "[PERSON_NAME]"
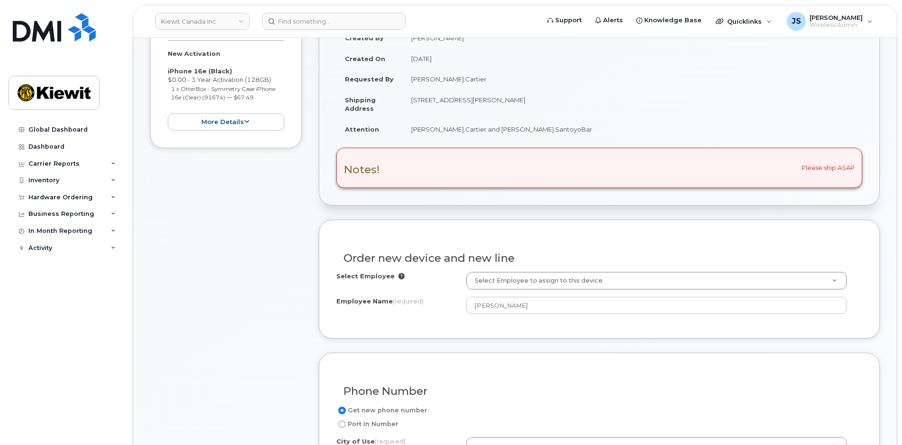
click at [299, 268] on div "Item #1 in process $67.49 New Activation iPhone 16e (Black) $0.00 - 3 Year Acti…" at bounding box center [226, 429] width 152 height 892
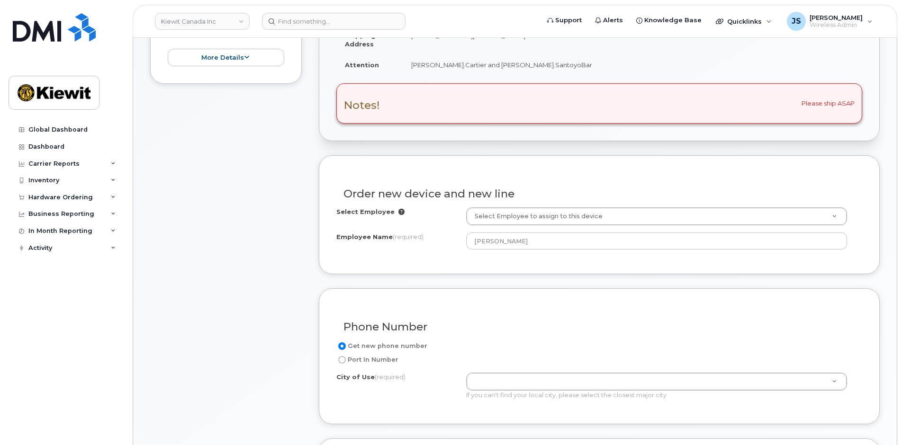
scroll to position [379, 0]
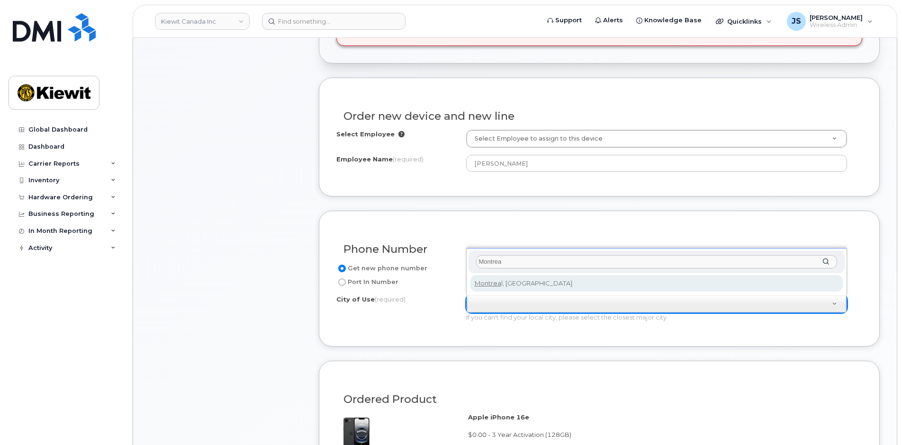
type input "Montrea"
type input "7229"
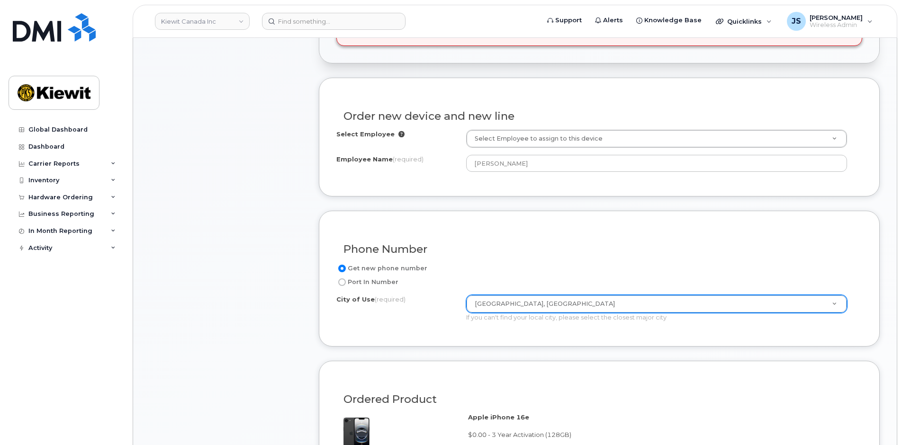
click at [288, 325] on div "Item #1 in process $67.49 New Activation iPhone 16e (Black) $0.00 - 3 Year Acti…" at bounding box center [226, 287] width 152 height 892
click at [244, 253] on div "Item #1 in process $67.49 New Activation iPhone 16e (Black) $0.00 - 3 Year Acti…" at bounding box center [226, 287] width 152 height 892
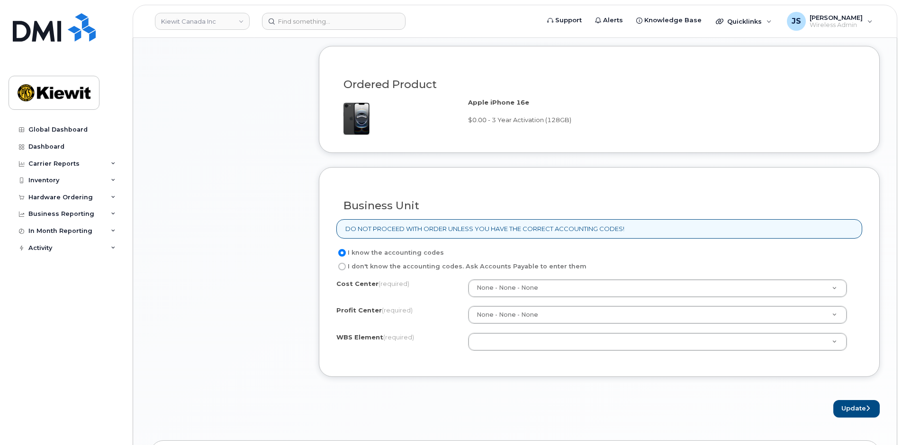
scroll to position [711, 0]
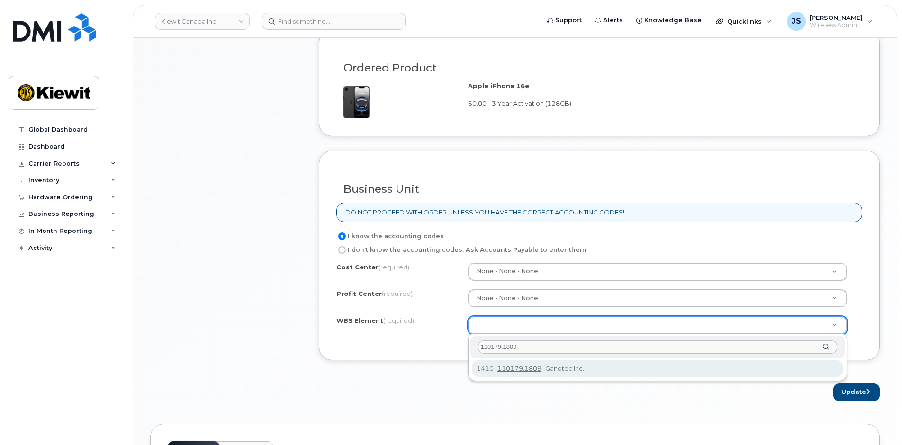
type input "110179.1809"
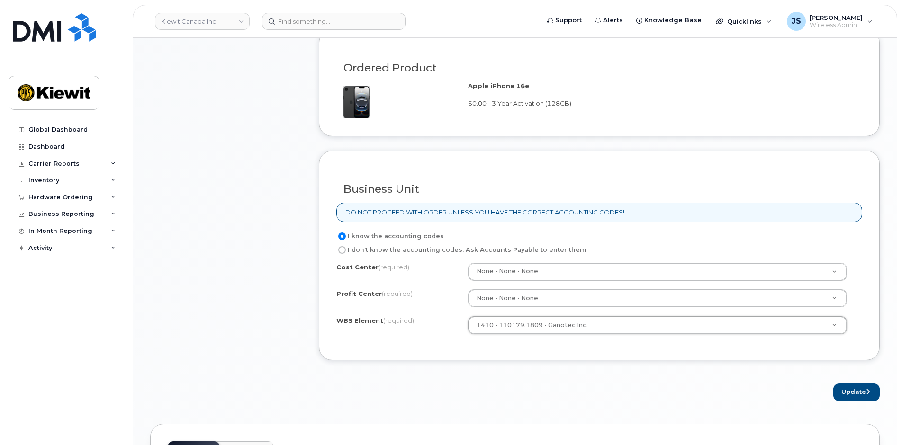
click at [521, 369] on form "Existing User Additional cost to upgrading the device Selected device is Eligib…" at bounding box center [599, 73] width 561 height 655
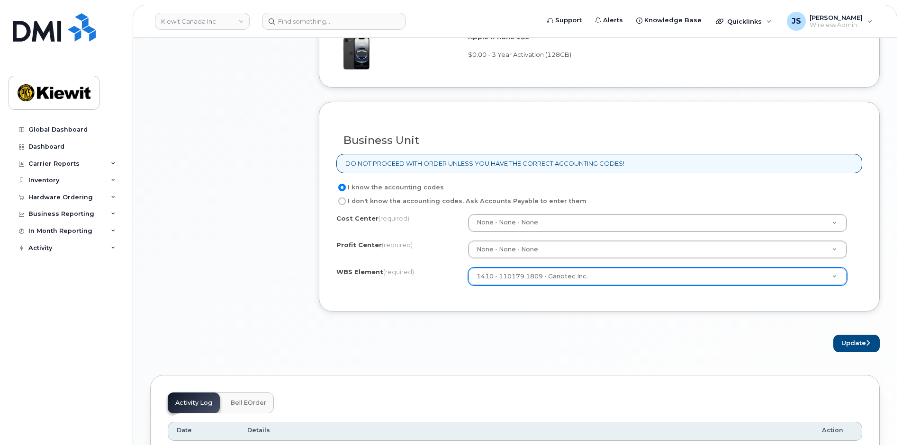
scroll to position [805, 0]
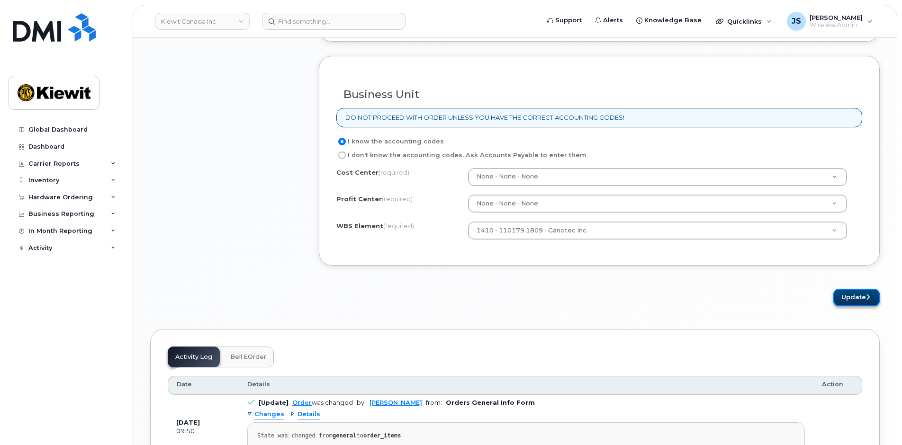
click at [867, 300] on icon "submit" at bounding box center [868, 297] width 4 height 6
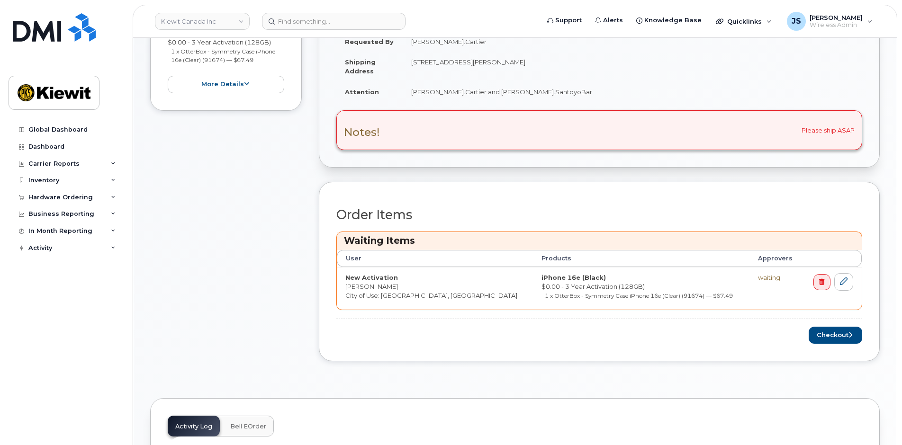
scroll to position [332, 0]
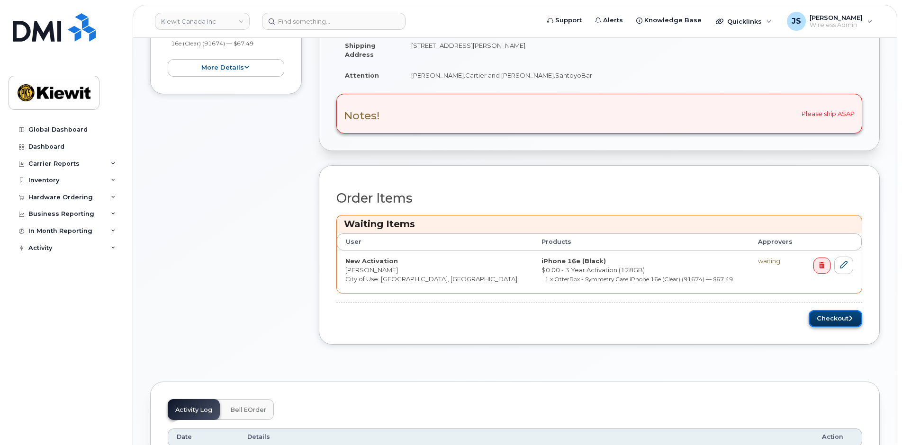
click at [811, 320] on button "Checkout" at bounding box center [836, 319] width 54 height 18
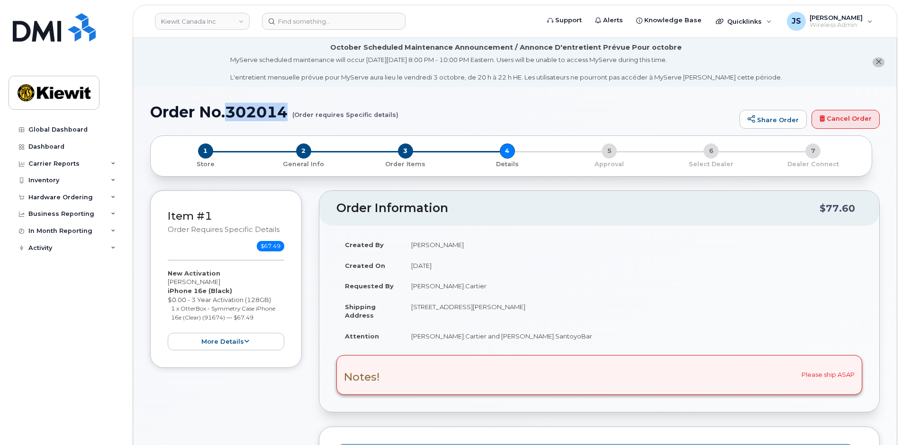
drag, startPoint x: 289, startPoint y: 107, endPoint x: 226, endPoint y: 112, distance: 63.2
click at [226, 112] on h1 "Order No.302014 (Order requires Specific details)" at bounding box center [442, 112] width 585 height 17
copy h1 "302014"
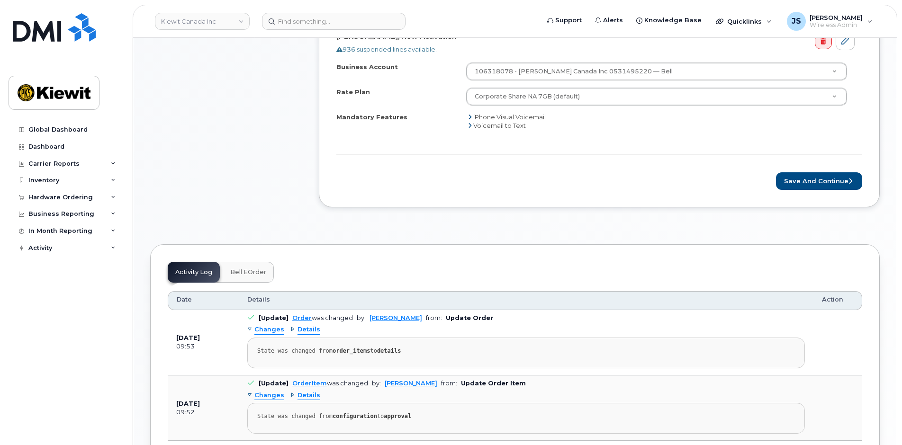
scroll to position [569, 0]
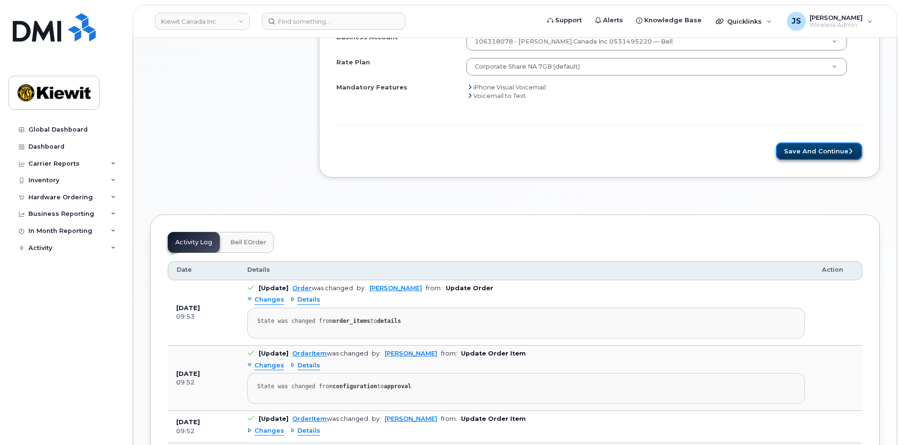
click at [801, 149] on button "Save and Continue" at bounding box center [819, 152] width 86 height 18
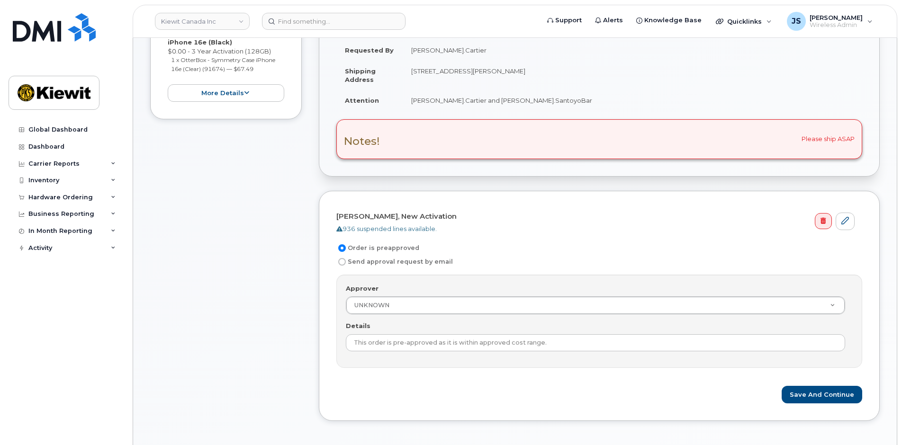
scroll to position [237, 0]
click at [343, 263] on input "Send approval request by email" at bounding box center [342, 261] width 8 height 8
radio input "true"
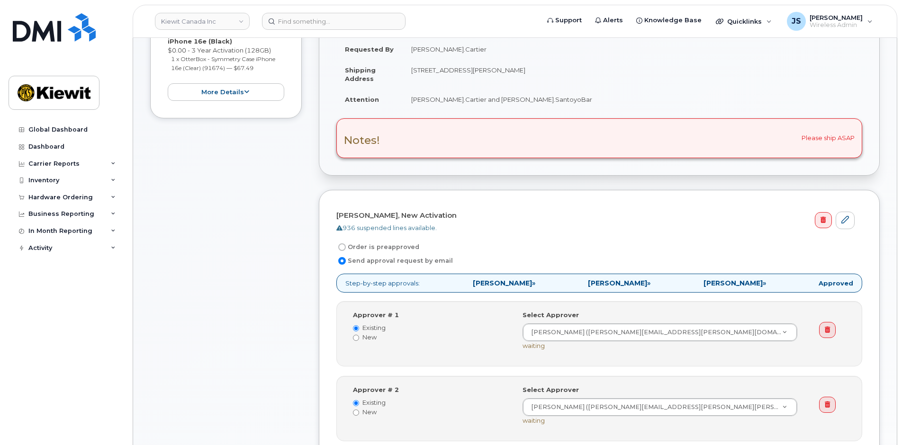
click at [268, 260] on div "Item #1 Waiting On Approval $67.49 New Activation Dario Santoyo Barbosa iPhone …" at bounding box center [226, 282] width 152 height 656
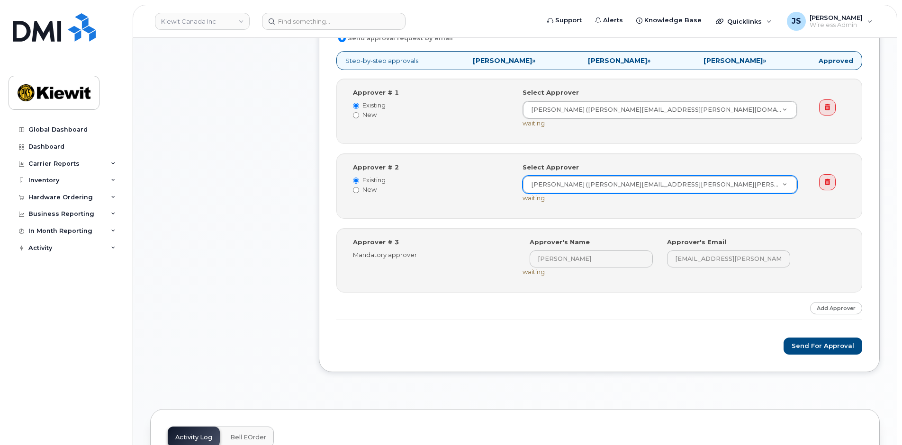
scroll to position [474, 0]
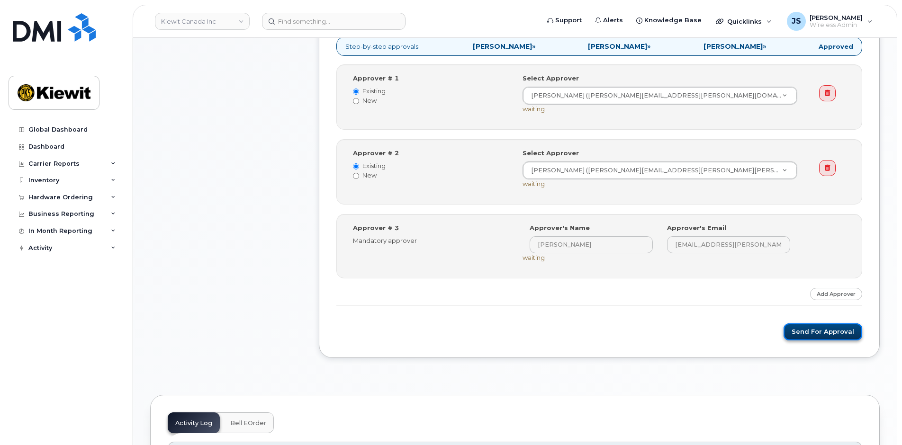
click at [792, 329] on button "Send for Approval" at bounding box center [823, 333] width 79 height 18
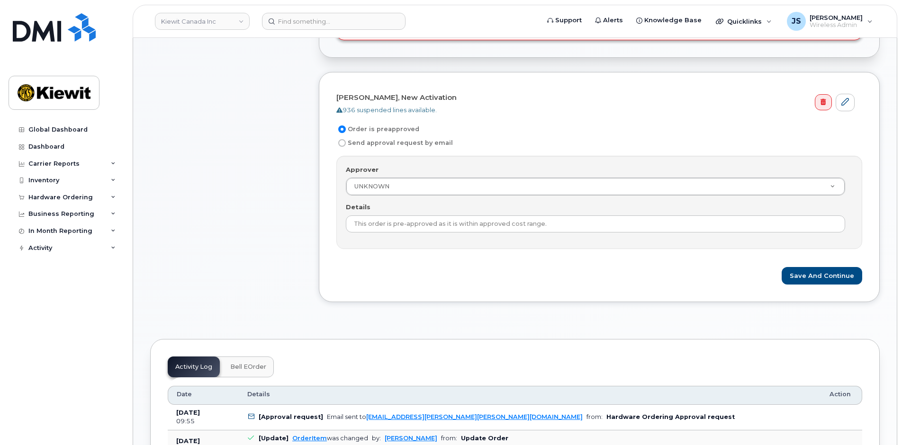
scroll to position [379, 0]
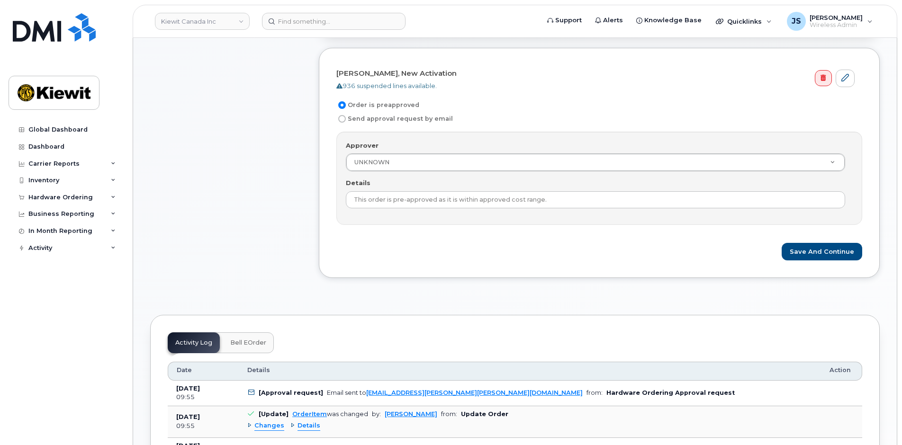
click at [342, 117] on input "Send approval request by email" at bounding box center [342, 119] width 8 height 8
radio input "true"
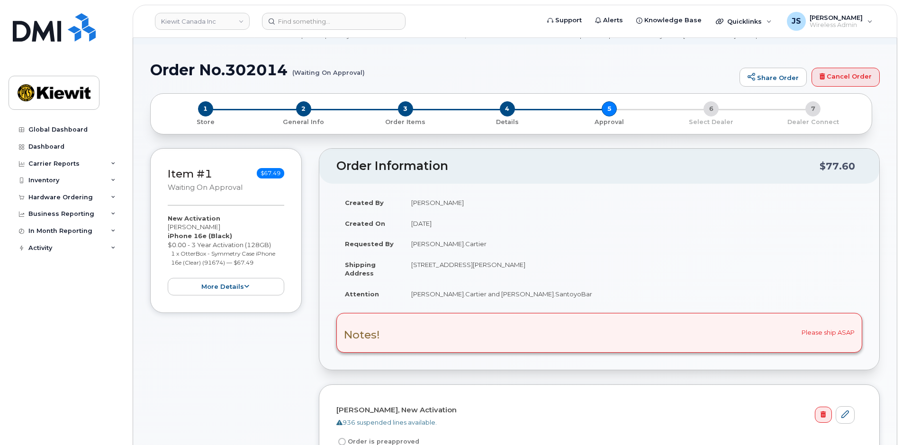
scroll to position [0, 0]
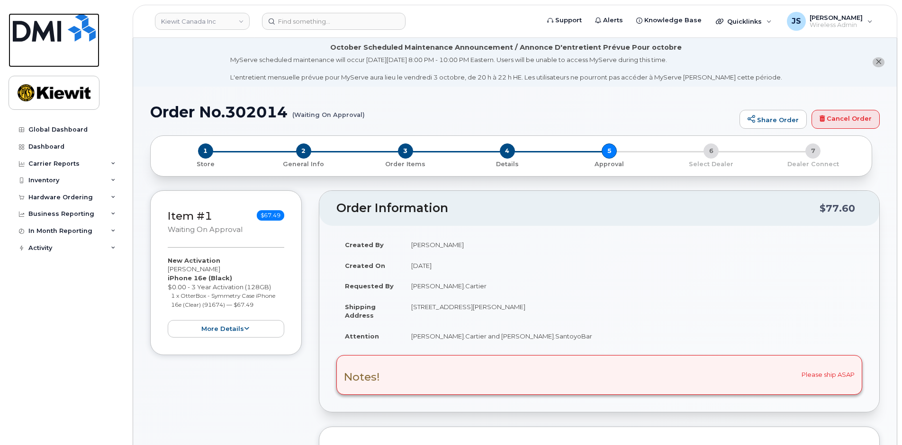
click at [37, 30] on img at bounding box center [54, 27] width 83 height 28
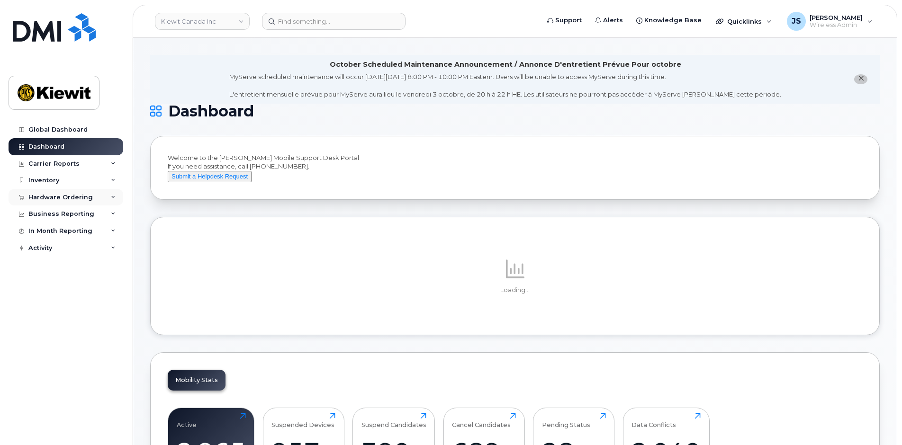
click at [86, 196] on div "Hardware Ordering" at bounding box center [60, 198] width 64 height 8
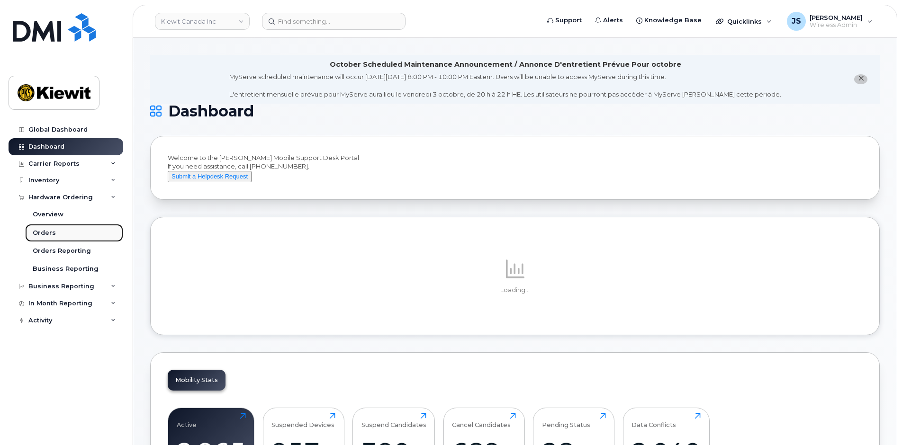
click at [49, 229] on div "Orders" at bounding box center [44, 233] width 23 height 9
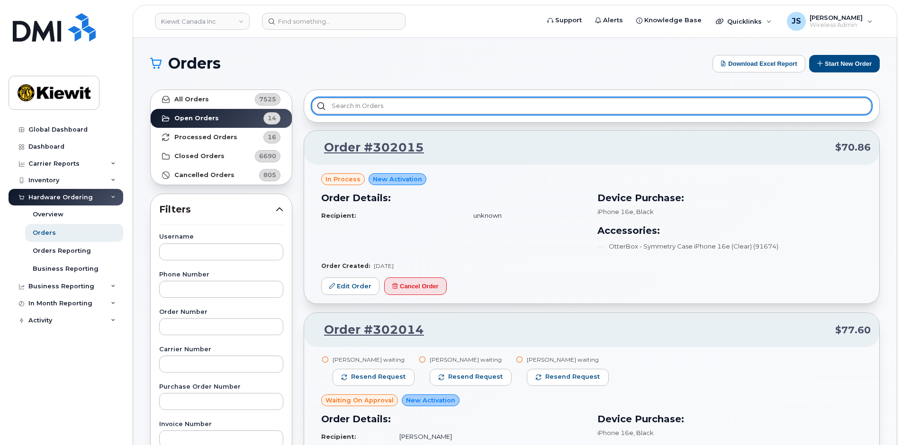
click at [346, 108] on input "text" at bounding box center [592, 106] width 560 height 17
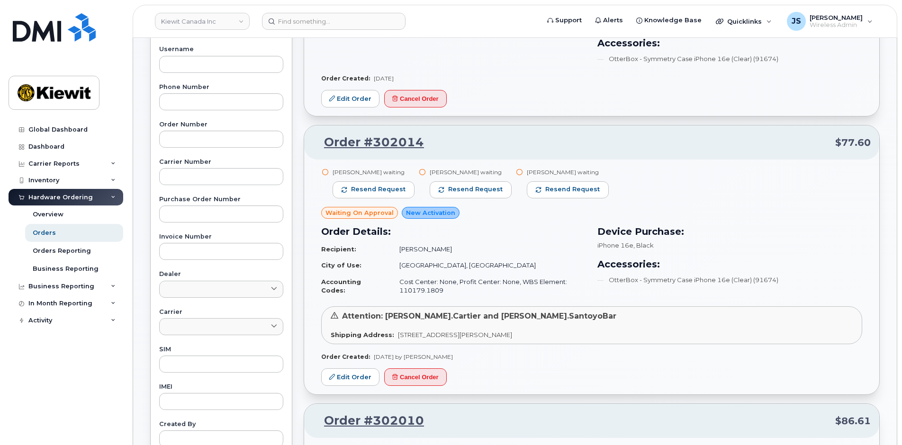
scroll to position [190, 0]
